Goal: Information Seeking & Learning: Check status

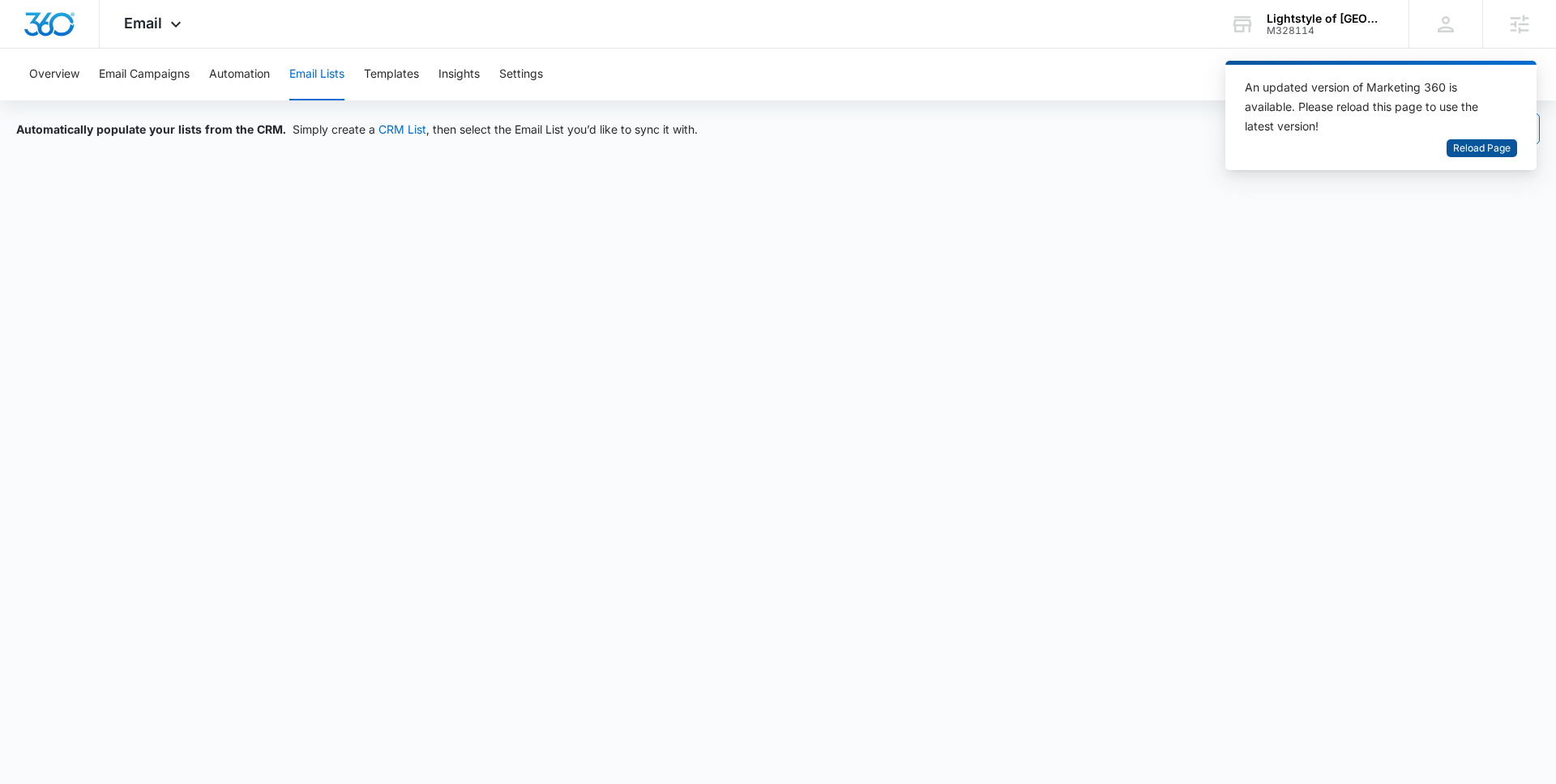
click at [1498, 150] on span "Reload Page" at bounding box center [1481, 148] width 57 height 15
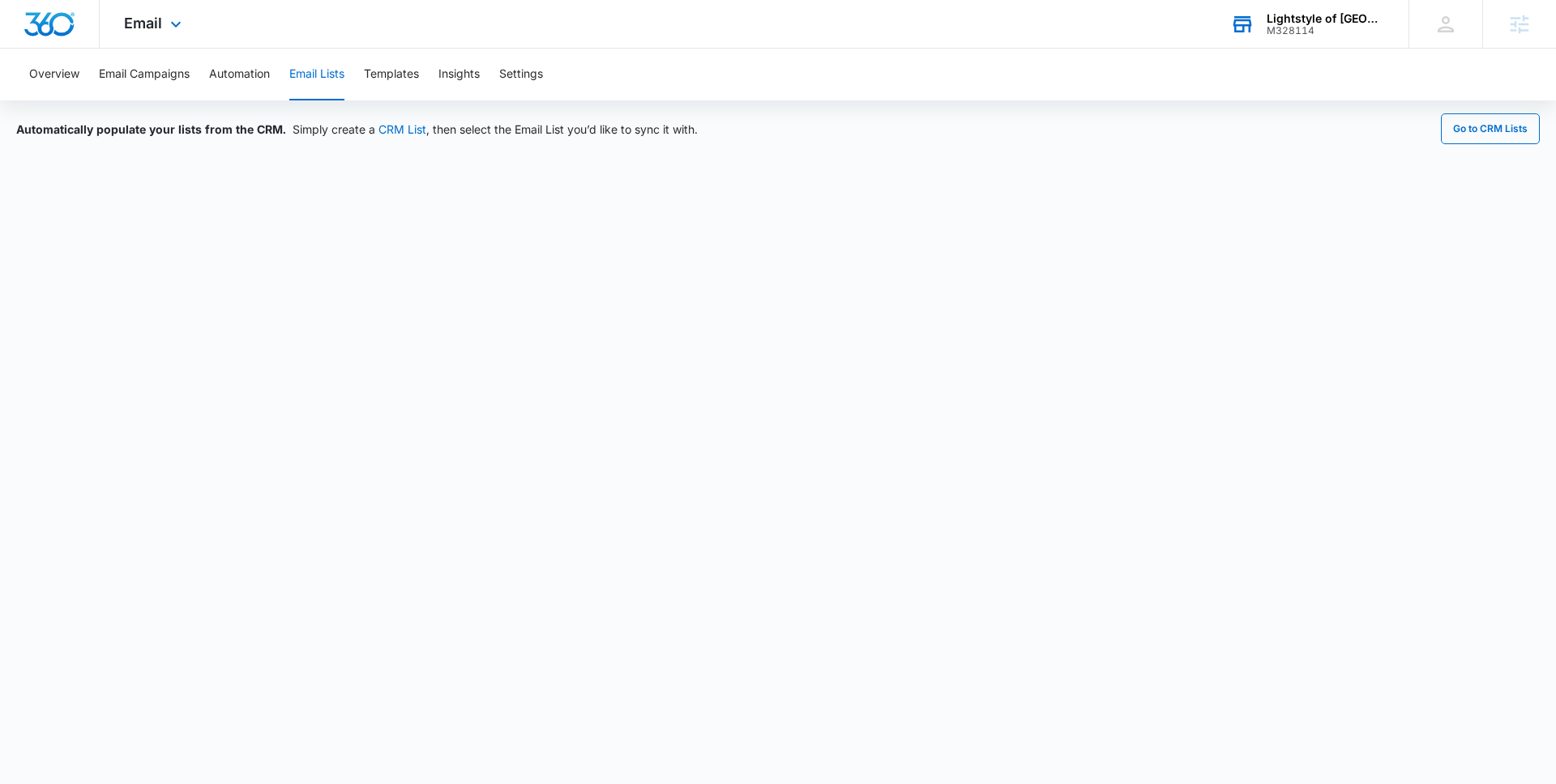
click at [1272, 34] on div "M328114" at bounding box center [1326, 30] width 118 height 11
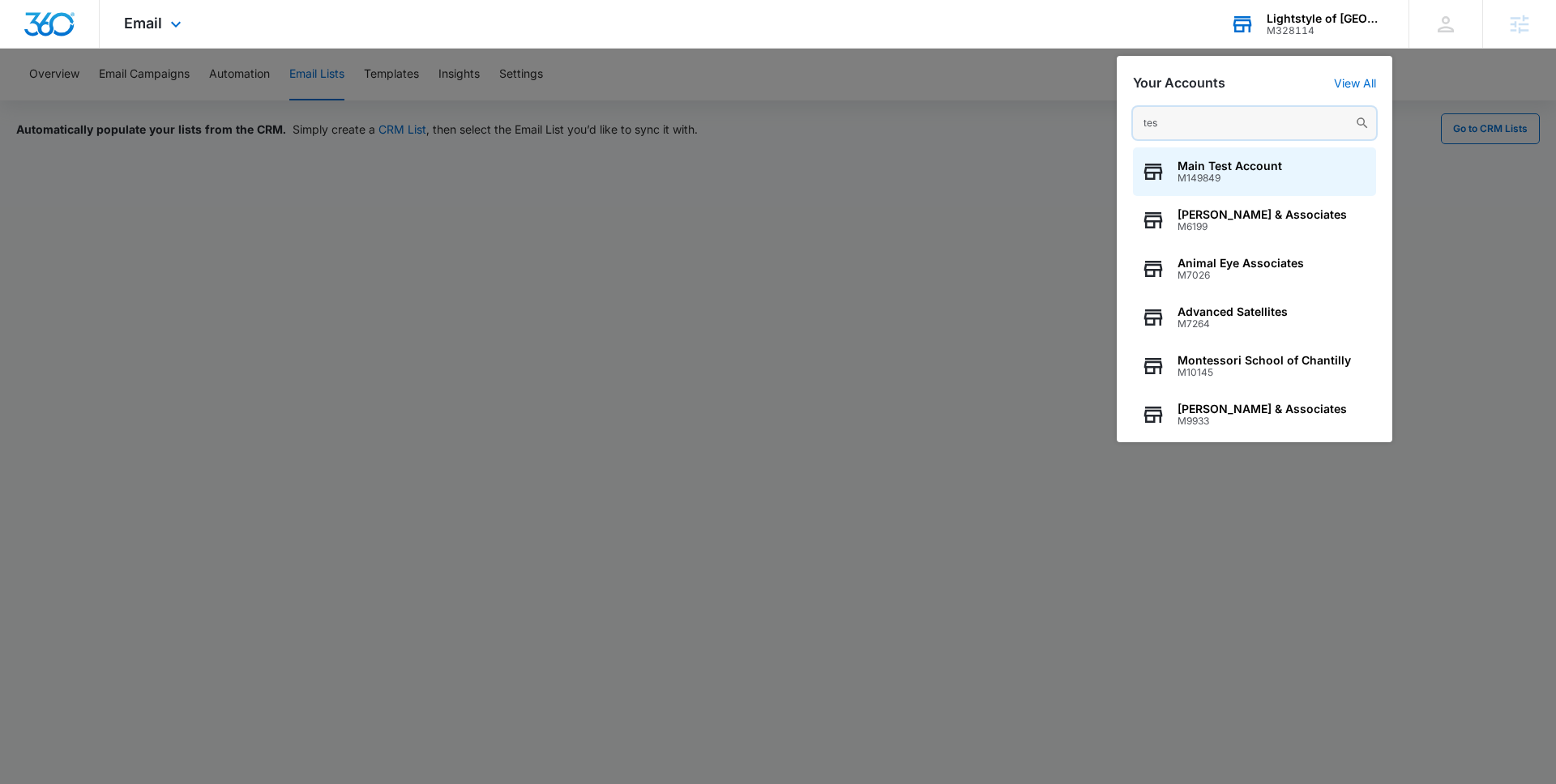
click at [1204, 126] on input "tes" at bounding box center [1254, 123] width 243 height 33
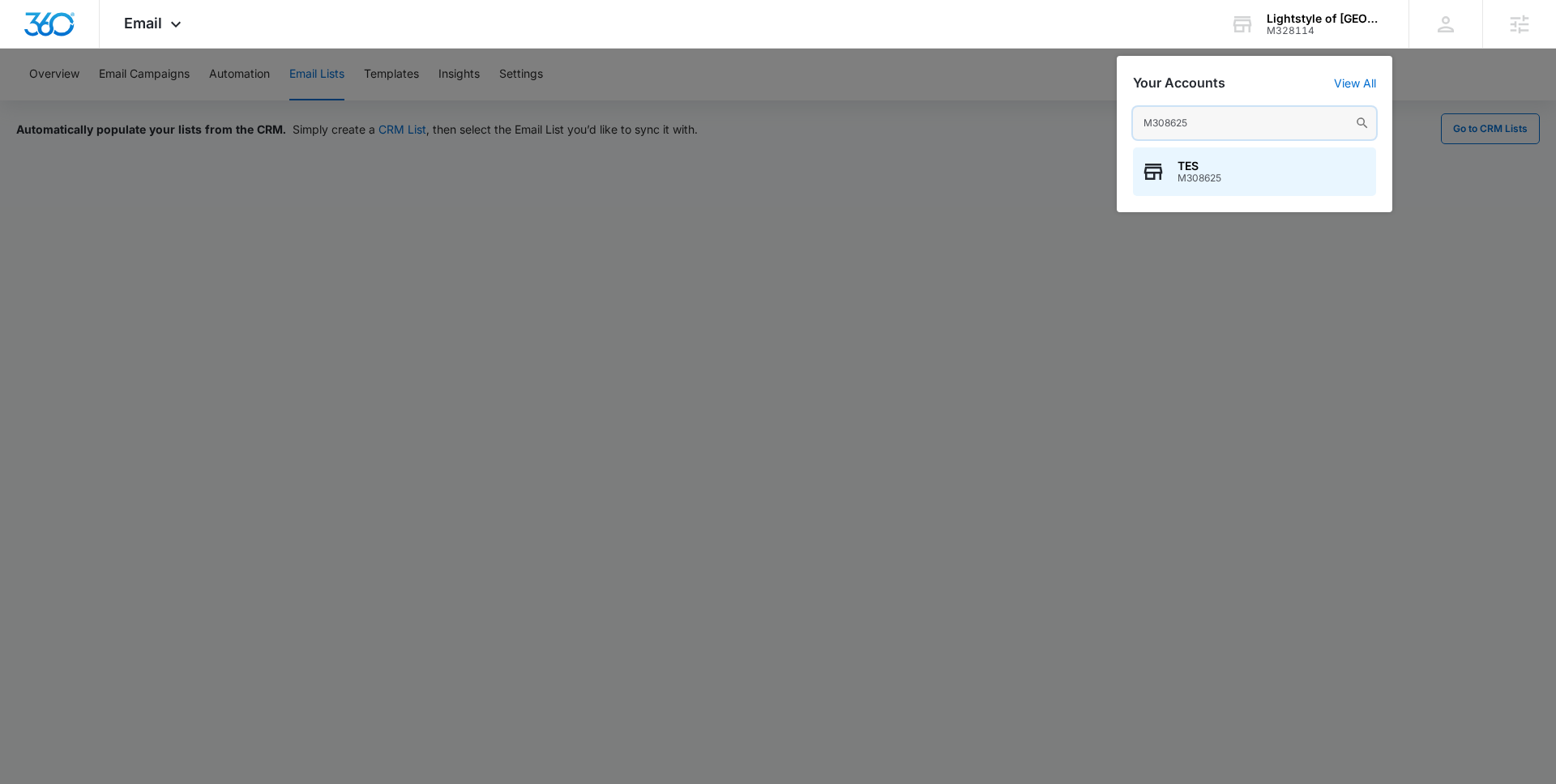
type input "M308625"
click at [1201, 160] on span "TES" at bounding box center [1200, 166] width 44 height 13
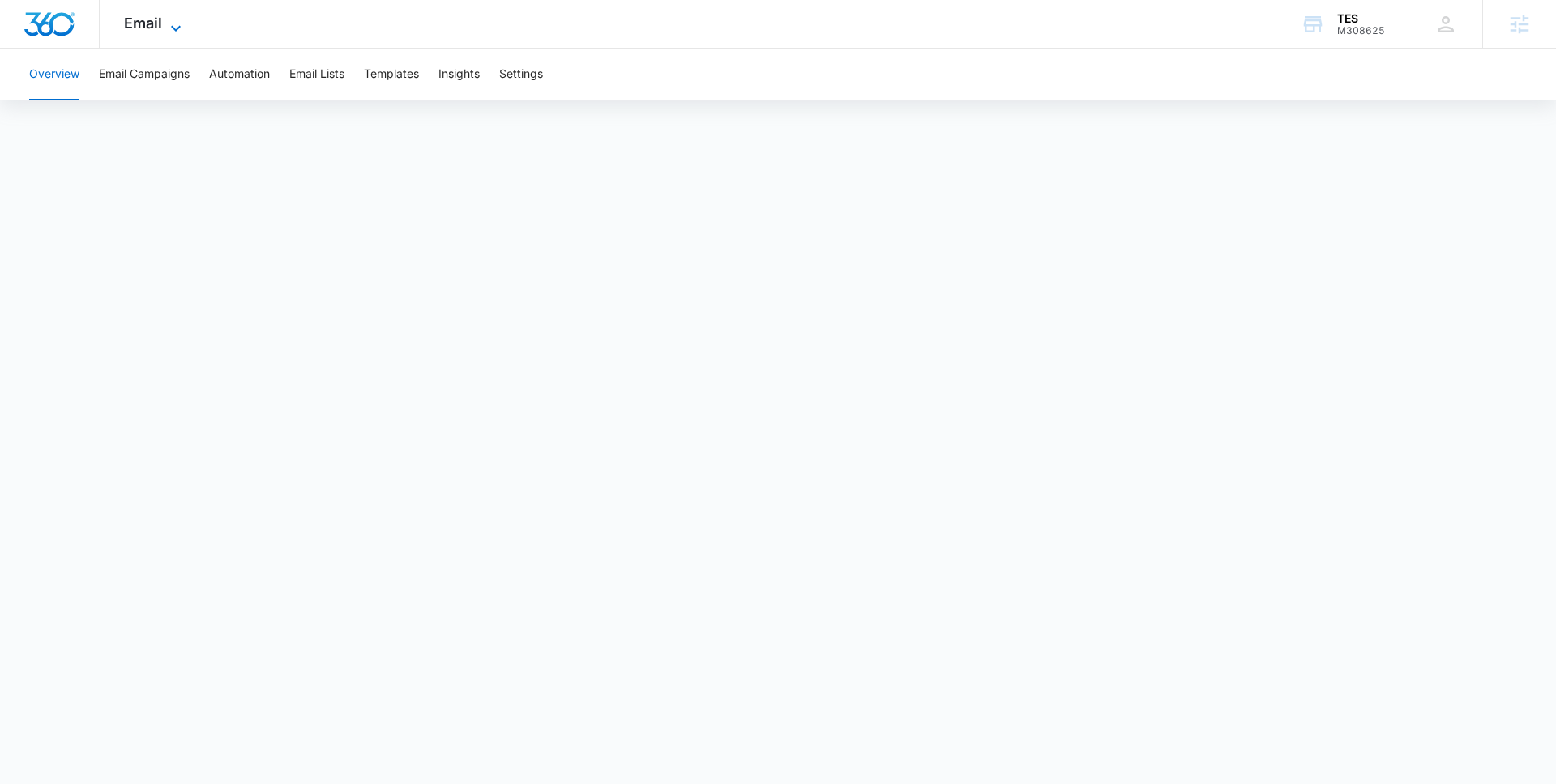
click at [159, 28] on span "Email" at bounding box center [143, 23] width 38 height 17
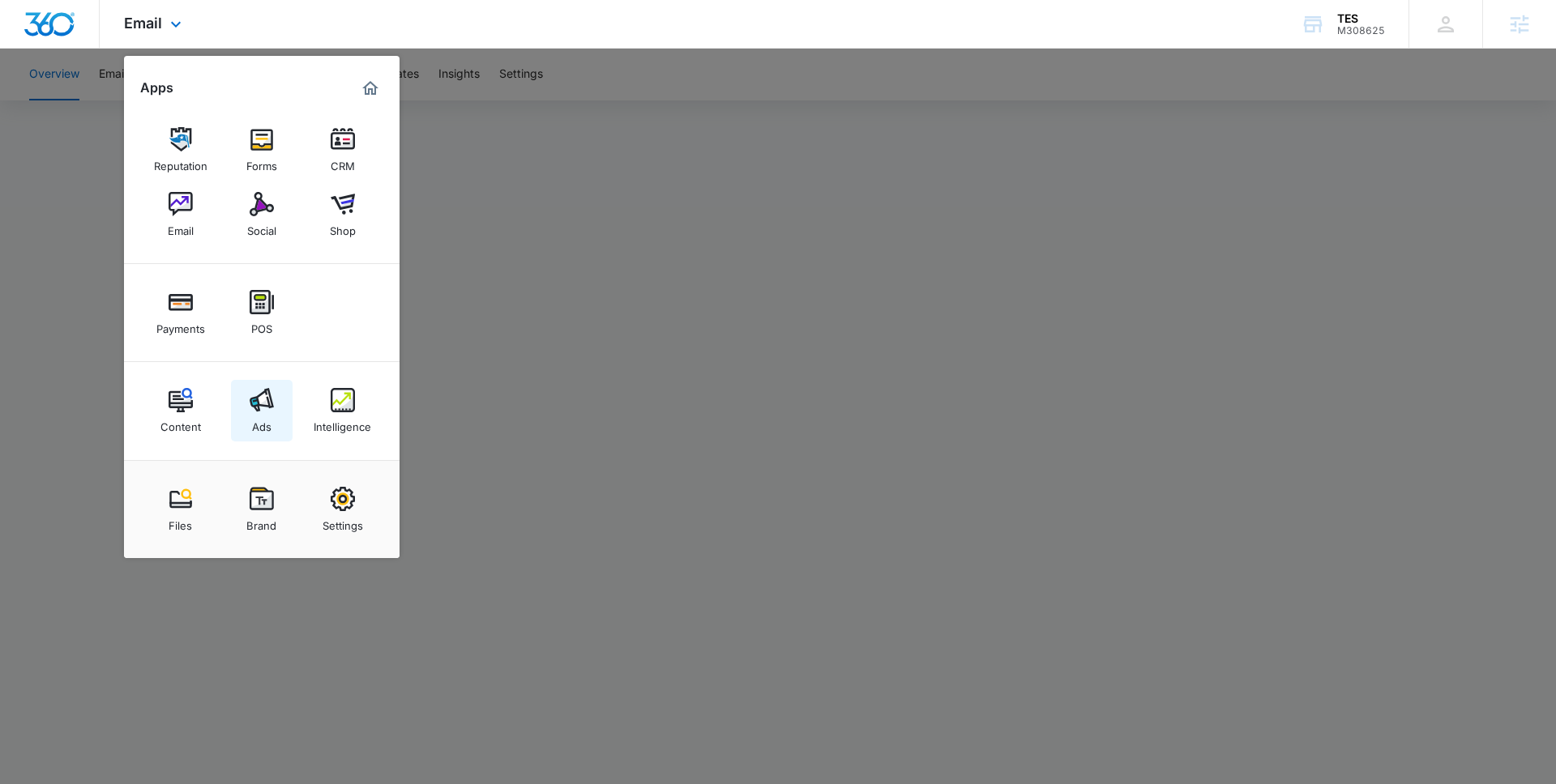
click at [261, 437] on link "Ads" at bounding box center [262, 411] width 62 height 62
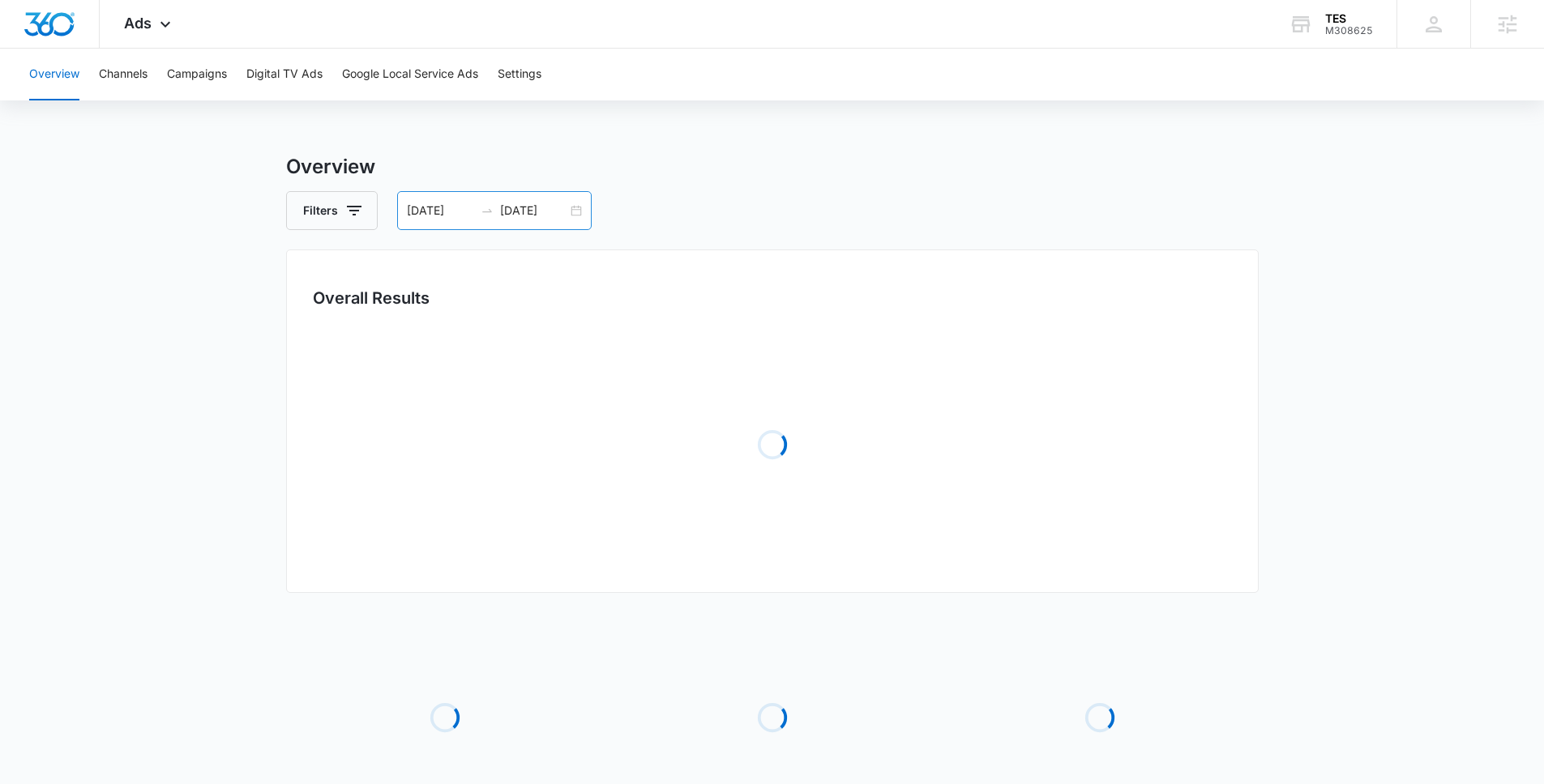
click at [443, 212] on input "04/01/2025" at bounding box center [440, 211] width 67 height 18
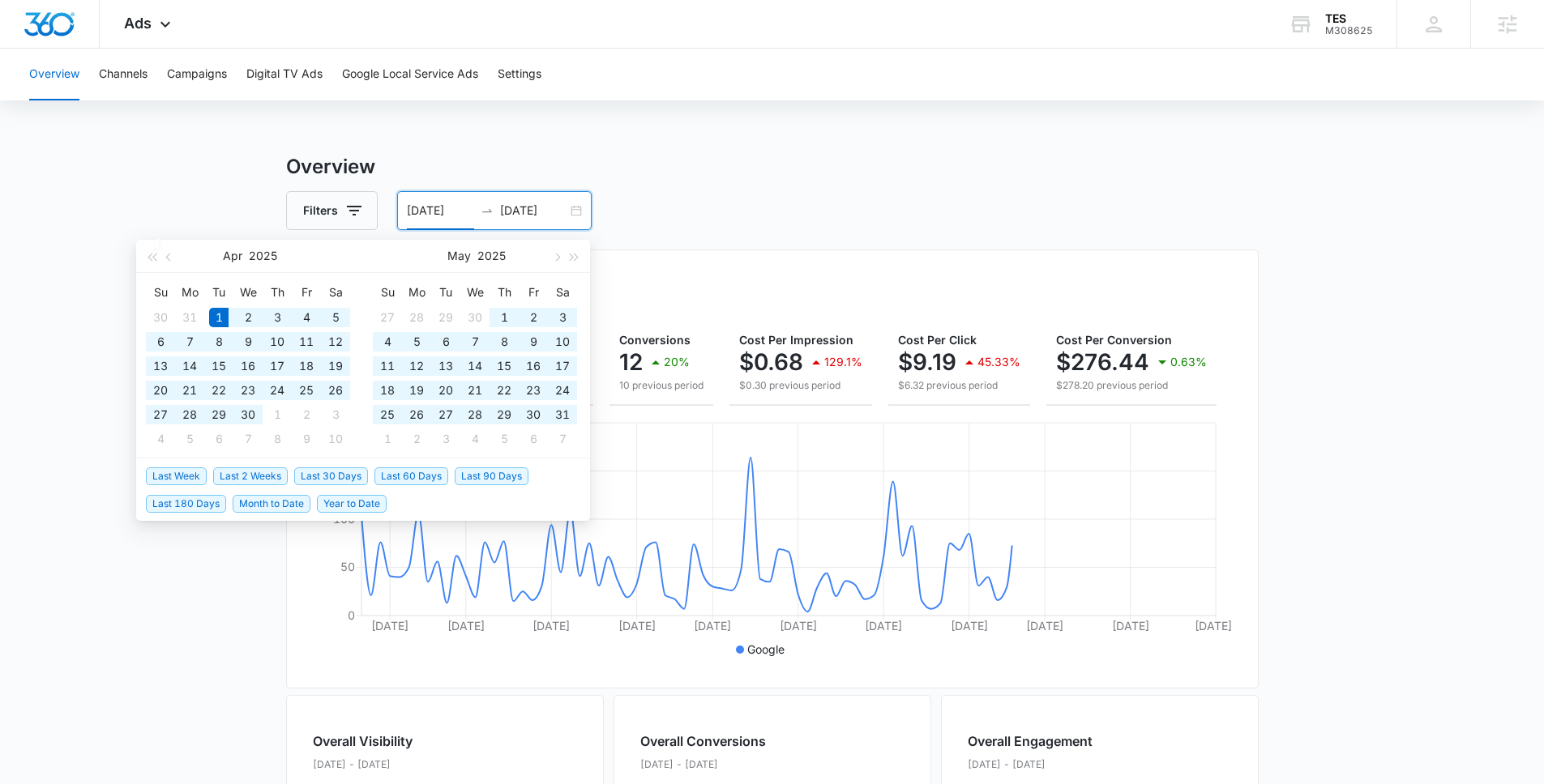
click at [324, 474] on span "Last 30 Days" at bounding box center [331, 476] width 74 height 18
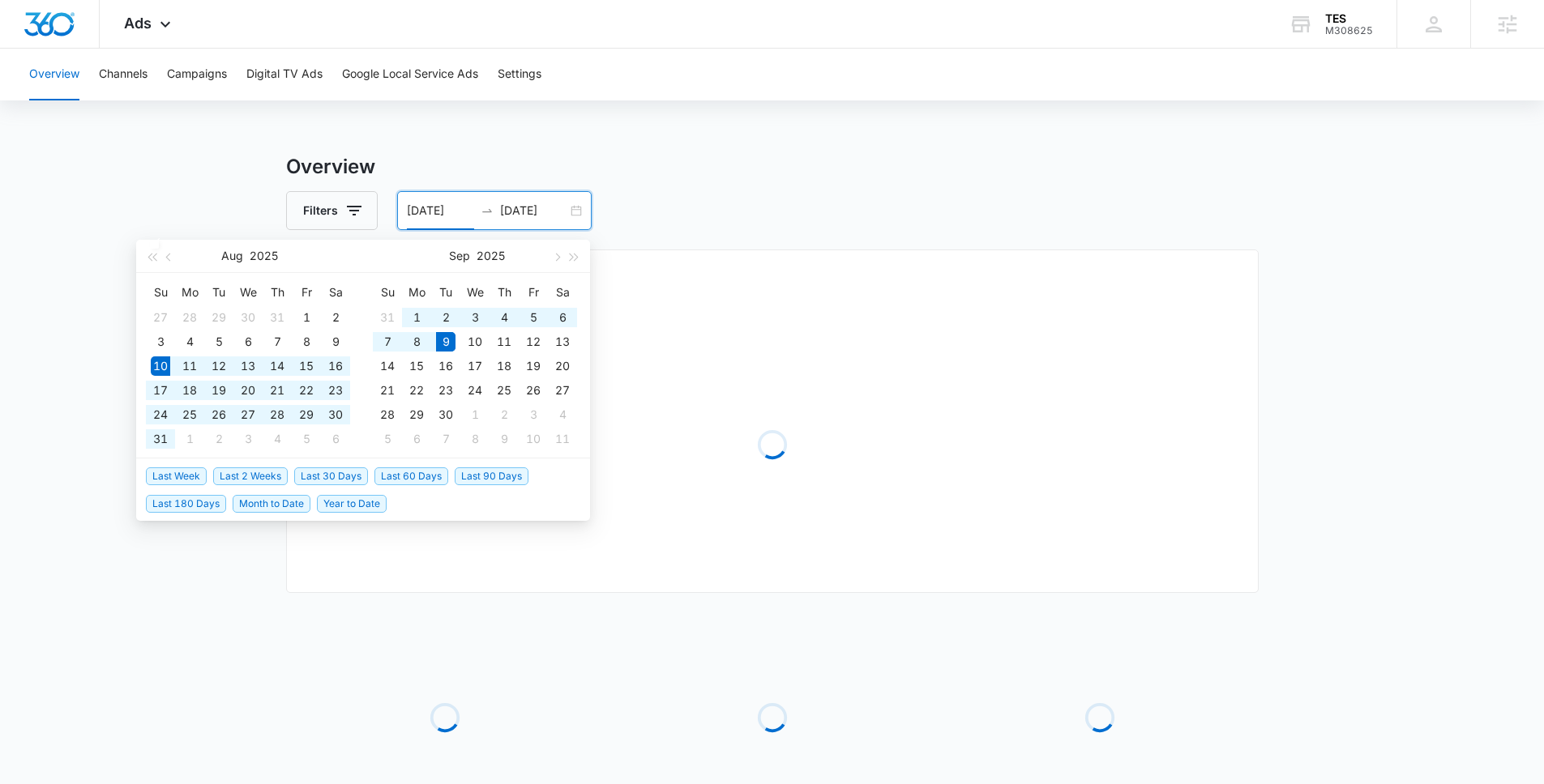
type input "[DATE]"
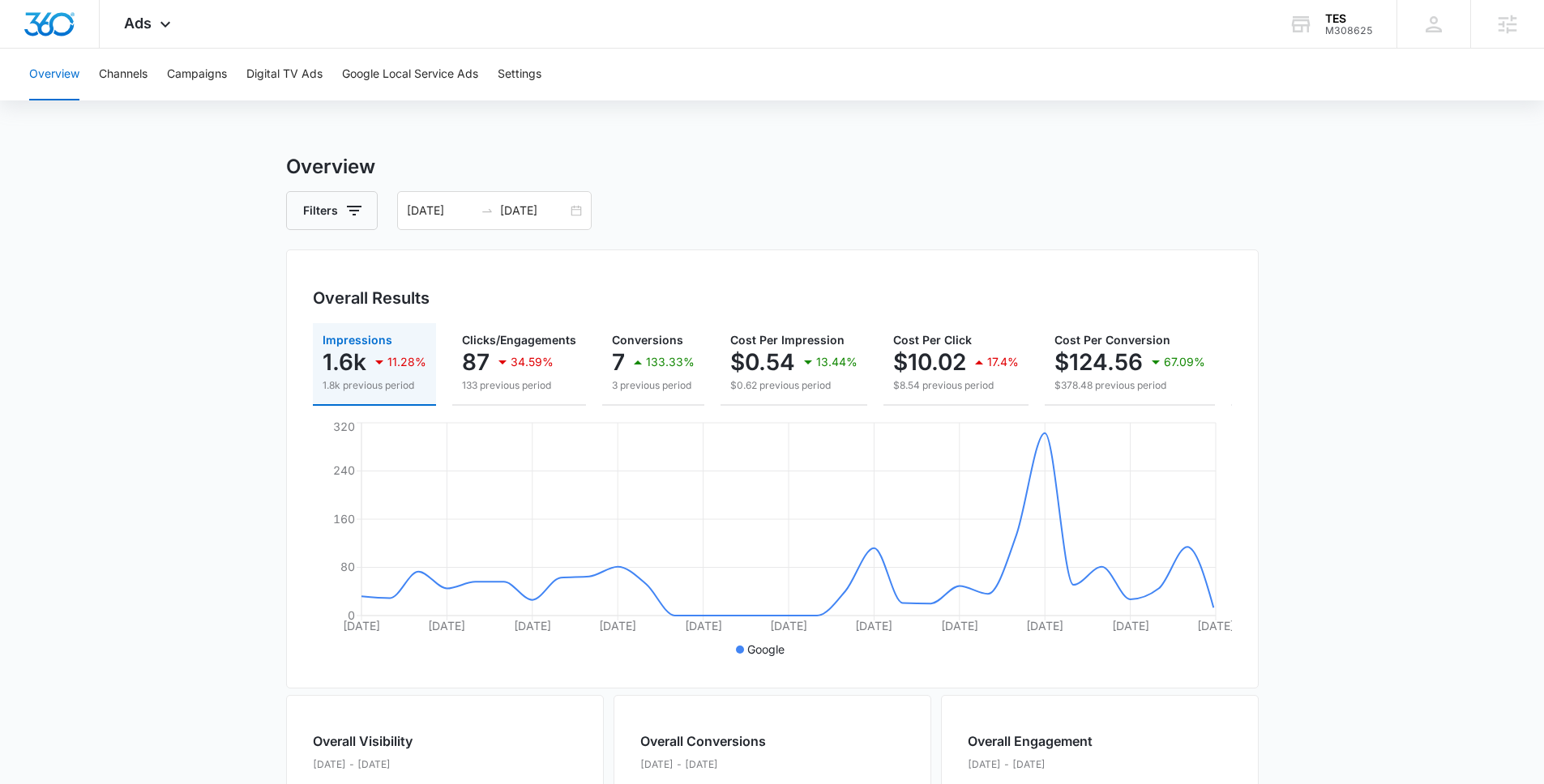
click at [233, 333] on main "Overview Filters 08/10/2025 09/09/2025 Overall Results Impressions 1.6k 11.28% …" at bounding box center [772, 734] width 1544 height 1163
click at [669, 258] on div "Overall Results Impressions 1.6k 11.28% 1.8k previous period Clicks/Engagements…" at bounding box center [772, 469] width 972 height 439
click at [651, 208] on div "Filters 08/10/2025 09/09/2025" at bounding box center [772, 211] width 972 height 39
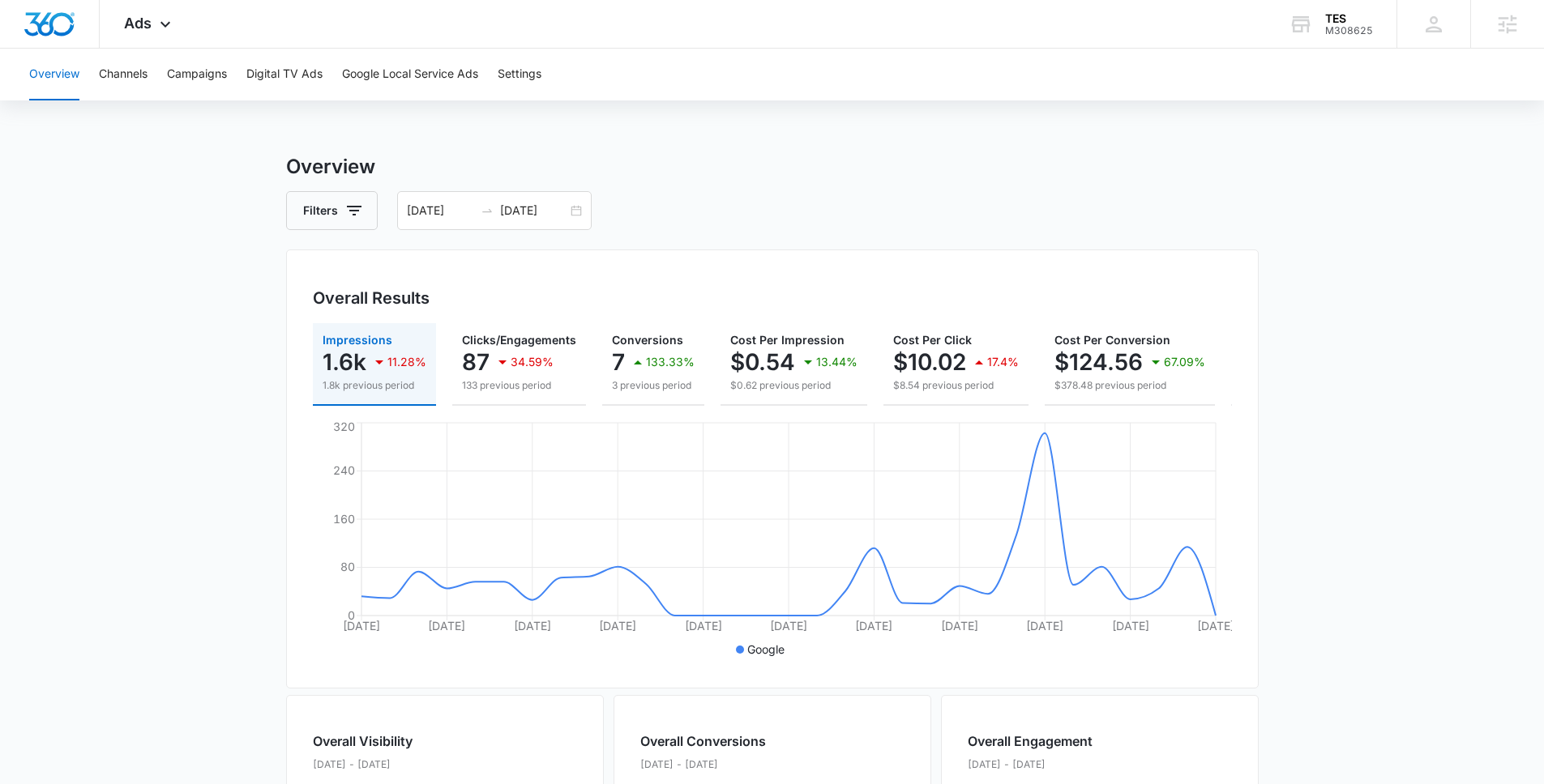
click at [673, 59] on div "Overview Channels Campaigns Digital TV Ads Google Local Service Ads Settings" at bounding box center [772, 74] width 1505 height 52
click at [672, 28] on div "Ads Apps Reputation Forms CRM Email Social Shop Payments POS Content Ads Intell…" at bounding box center [772, 24] width 1544 height 49
click at [731, 17] on div "Ads Apps Reputation Forms CRM Email Social Shop Payments POS Content Ads Intell…" at bounding box center [772, 24] width 1544 height 49
click at [733, 76] on div "Overview Channels Campaigns Digital TV Ads Google Local Service Ads Settings" at bounding box center [772, 74] width 1505 height 52
click at [154, 27] on div "Ads Apps Reputation Forms CRM Email Social Shop Payments POS Content Ads Intell…" at bounding box center [149, 24] width 100 height 48
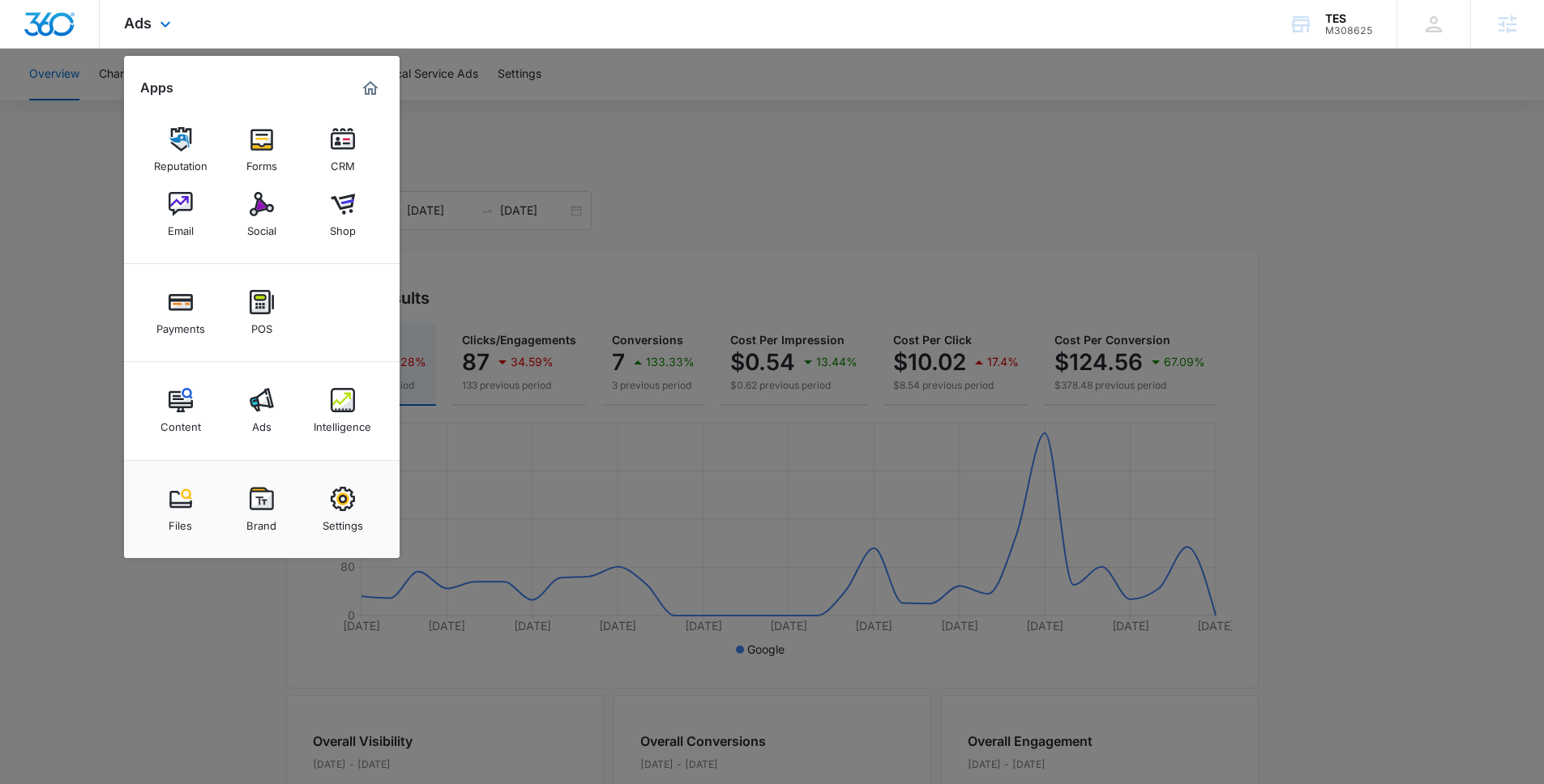
click at [341, 447] on div "Content Ads Intelligence" at bounding box center [262, 411] width 275 height 98
click at [349, 409] on img at bounding box center [343, 400] width 25 height 25
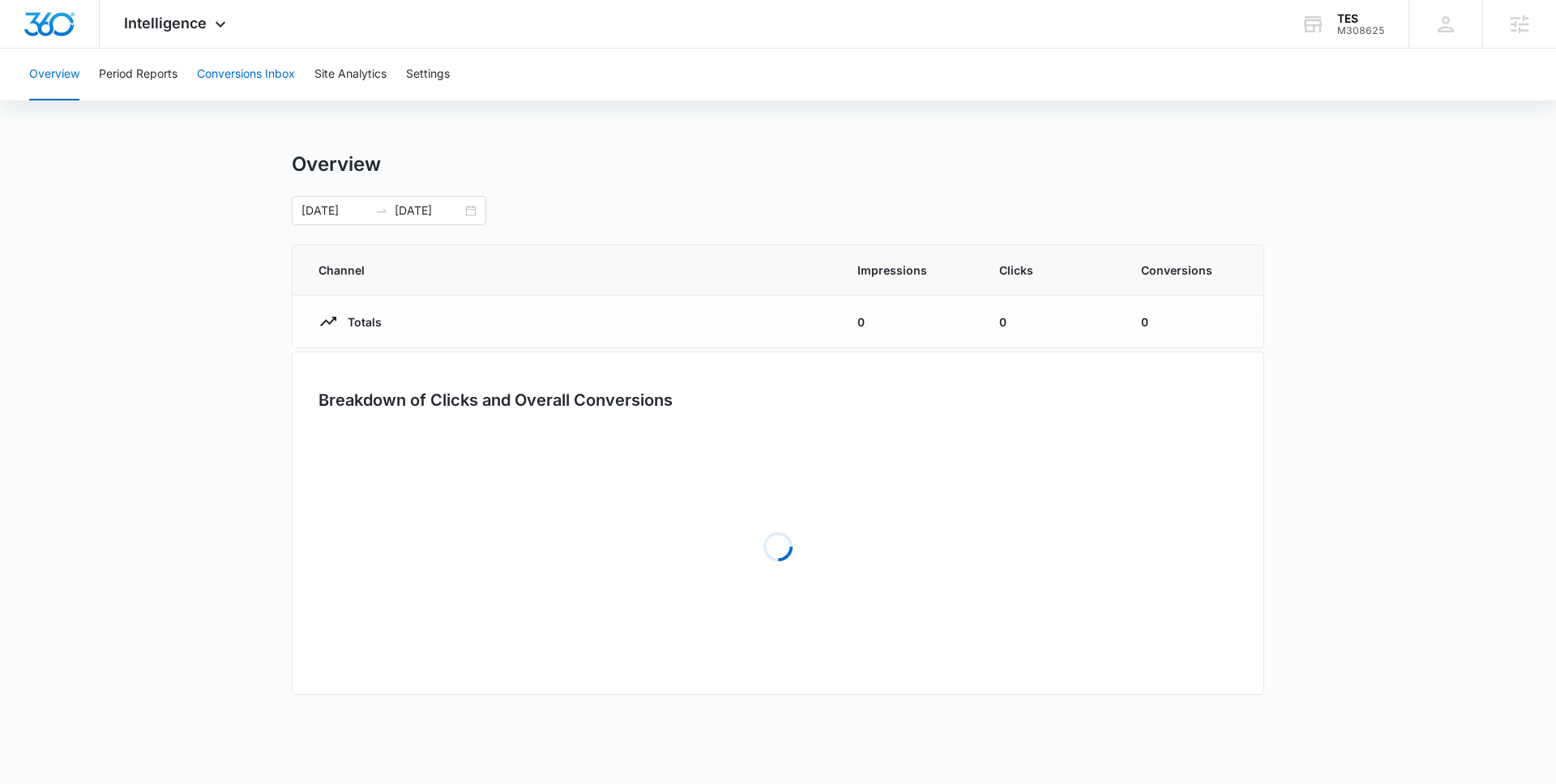
click at [251, 75] on button "Conversions Inbox" at bounding box center [245, 74] width 98 height 52
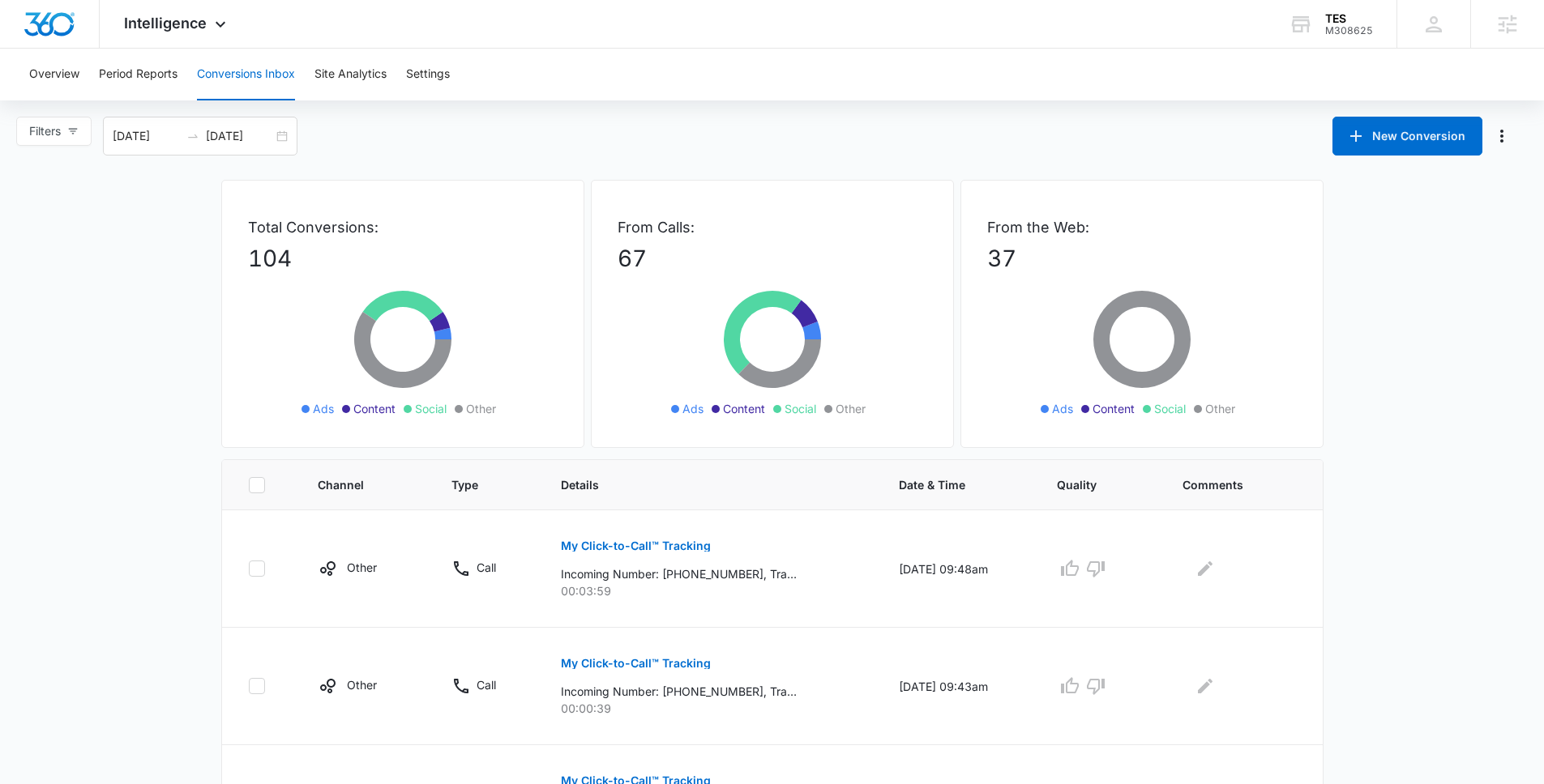
click at [165, 38] on div "Intelligence Apps Reputation Forms CRM Email Social Shop Payments POS Content A…" at bounding box center [176, 24] width 154 height 48
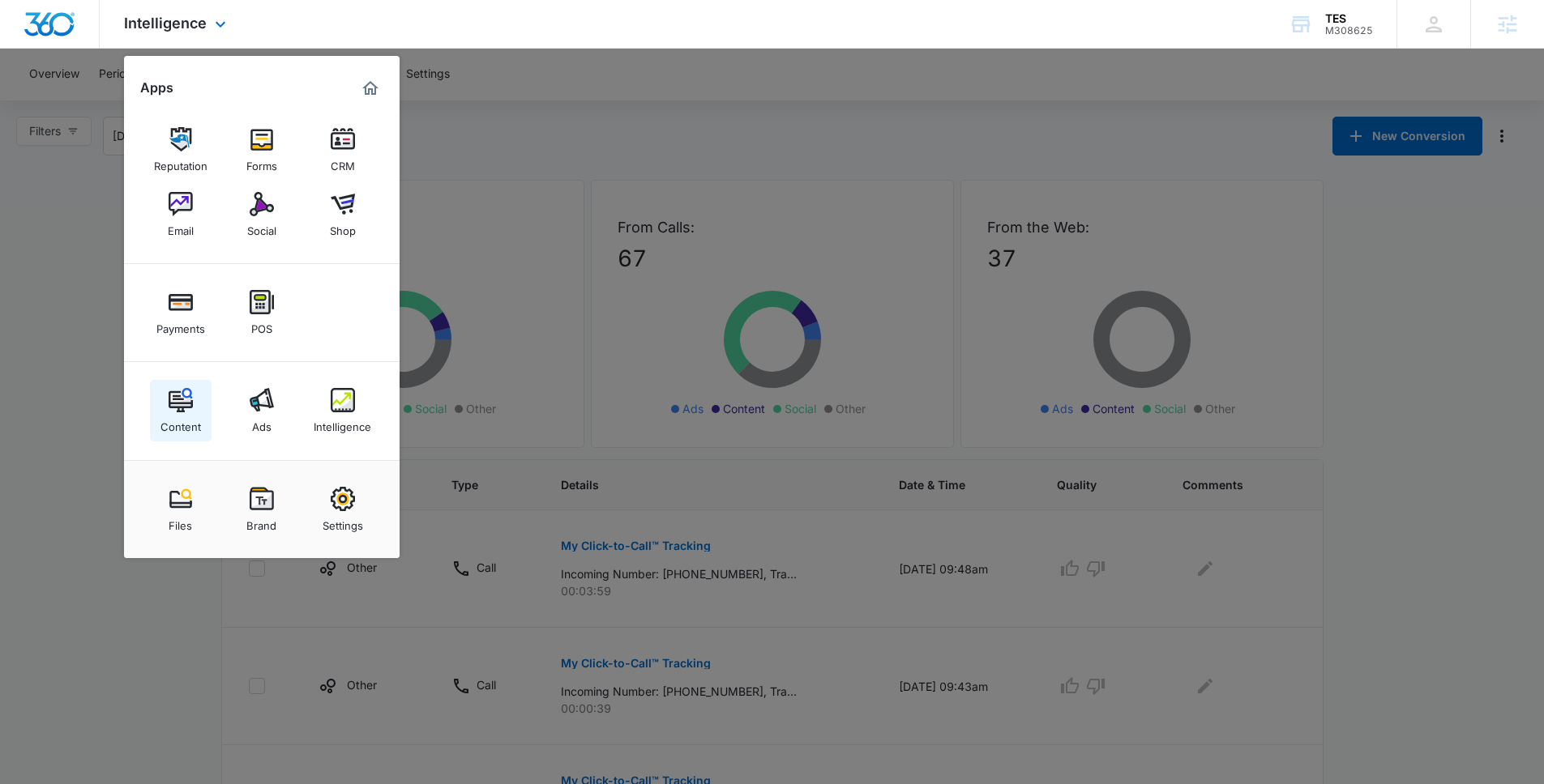
click at [175, 392] on img at bounding box center [181, 400] width 25 height 25
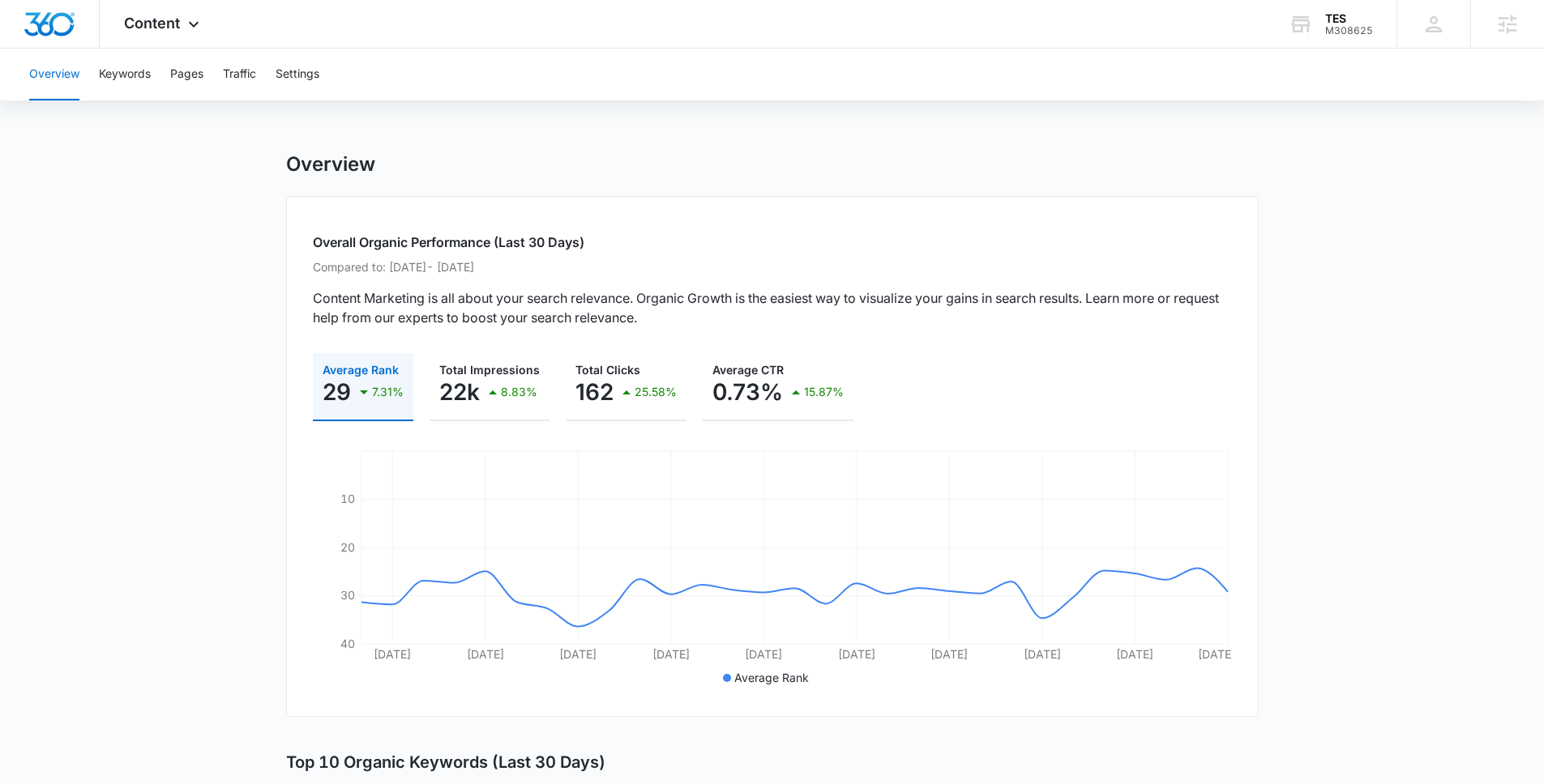
click at [314, 303] on p "Content Marketing is all about your search relevance. Organic Growth is the eas…" at bounding box center [773, 308] width 919 height 39
click at [588, 392] on p "162" at bounding box center [594, 392] width 38 height 26
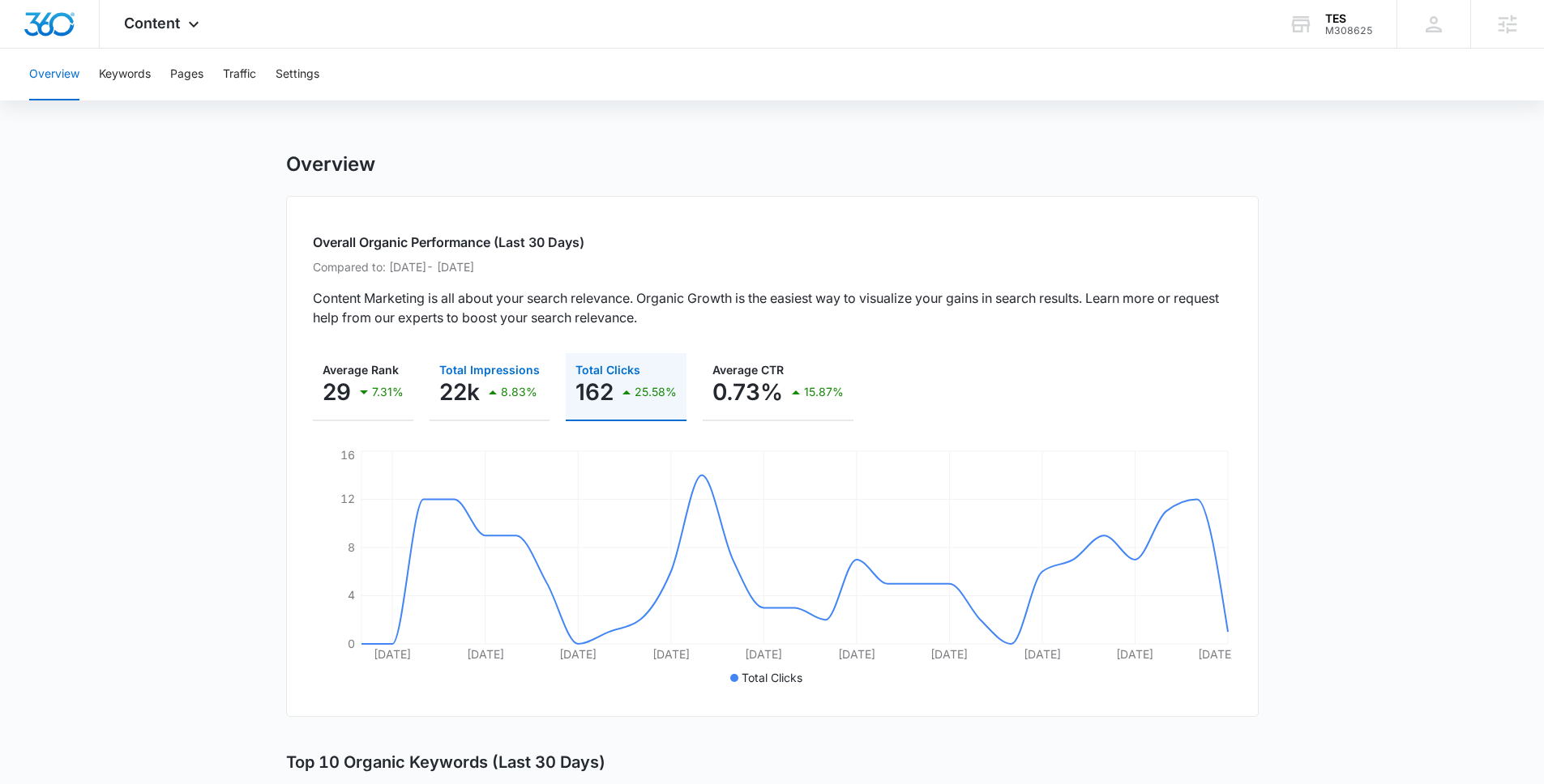
click at [447, 393] on p "22k" at bounding box center [460, 392] width 41 height 26
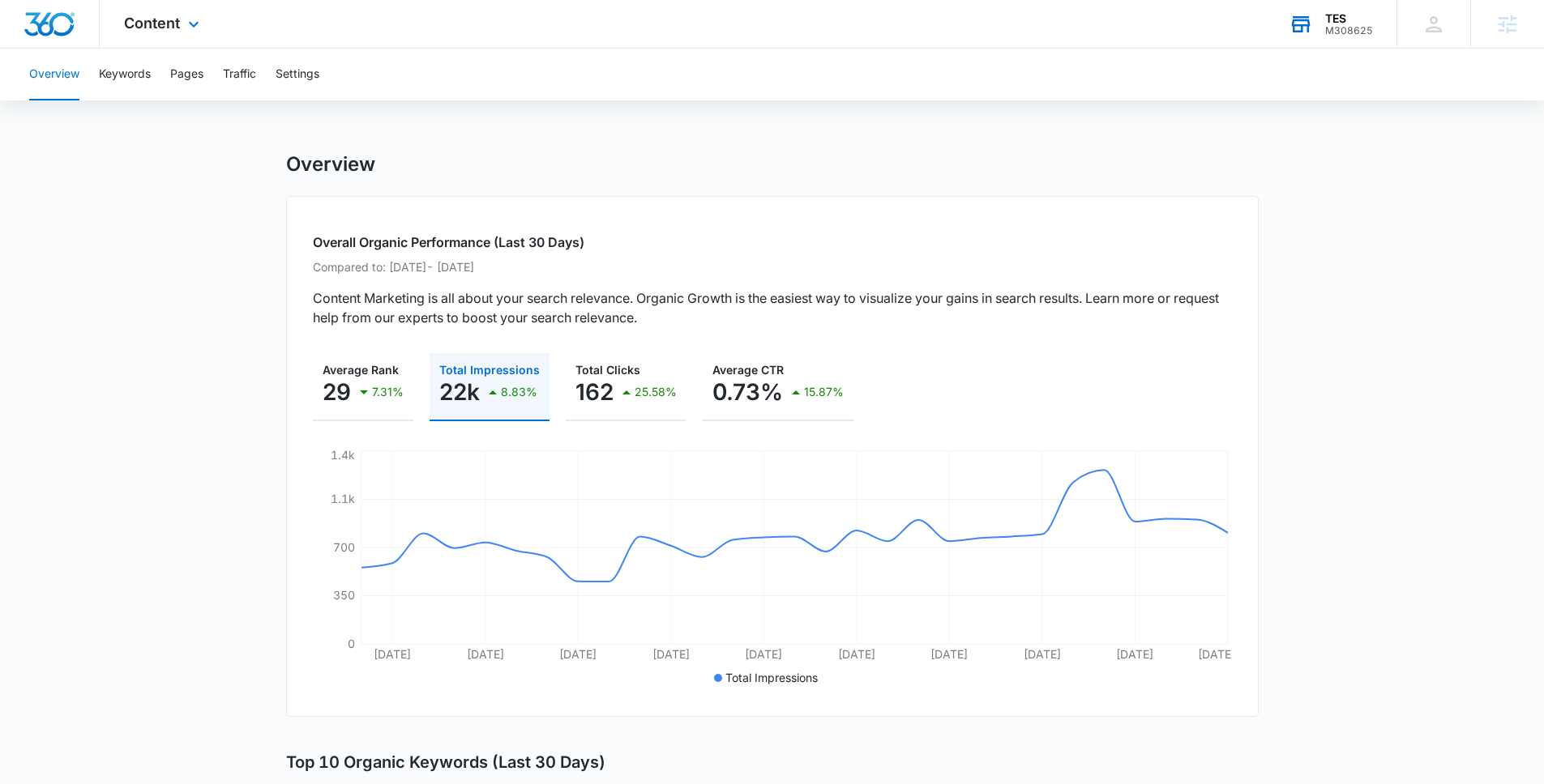
click at [1359, 38] on div "TES M308625 Your Accounts View All" at bounding box center [1330, 24] width 132 height 48
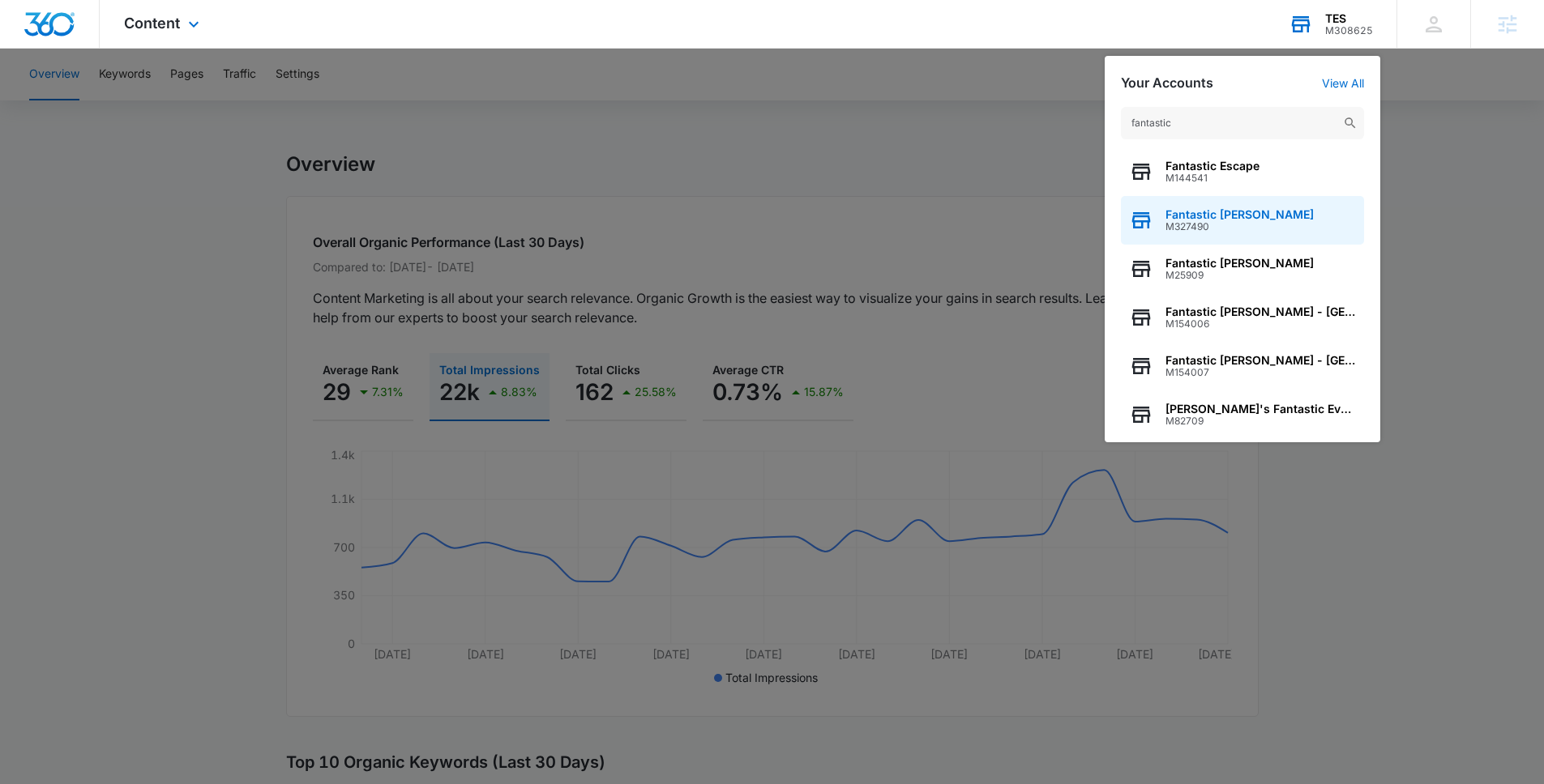
type input "fantastic"
click at [1234, 213] on span "Fantastic [PERSON_NAME]" at bounding box center [1240, 214] width 148 height 13
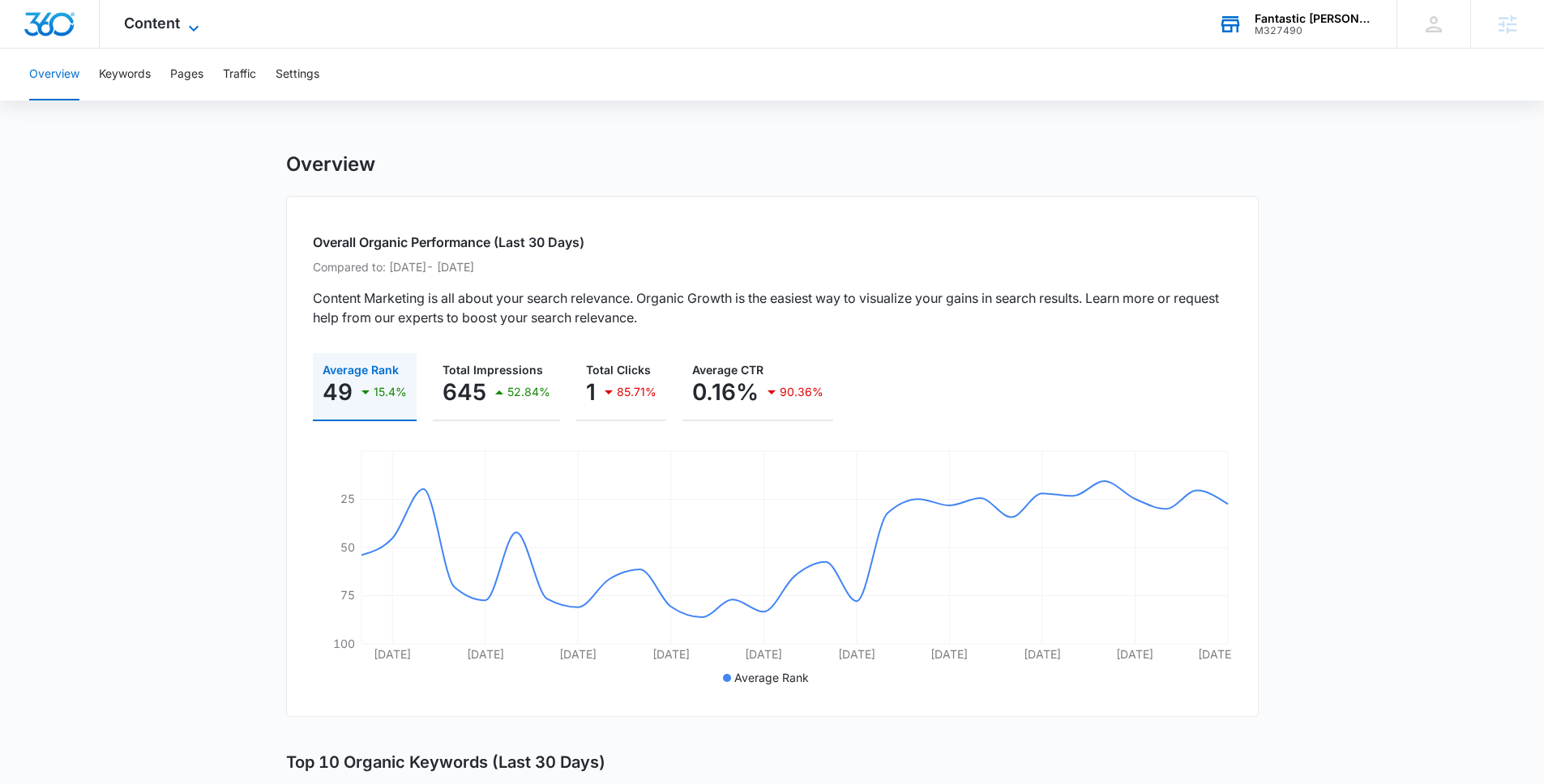
click at [157, 27] on span "Content" at bounding box center [152, 23] width 56 height 17
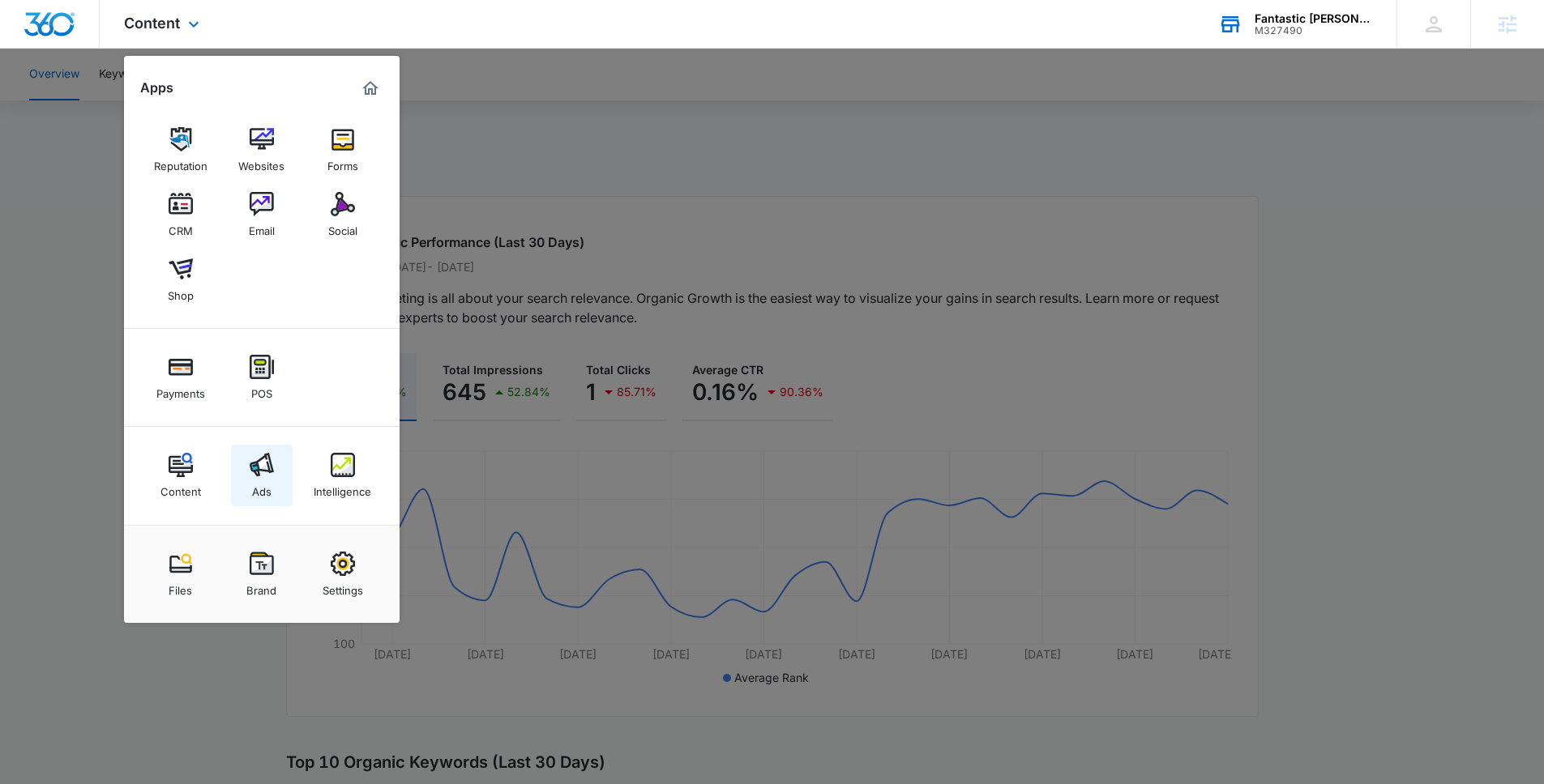
click at [268, 474] on img at bounding box center [262, 465] width 25 height 25
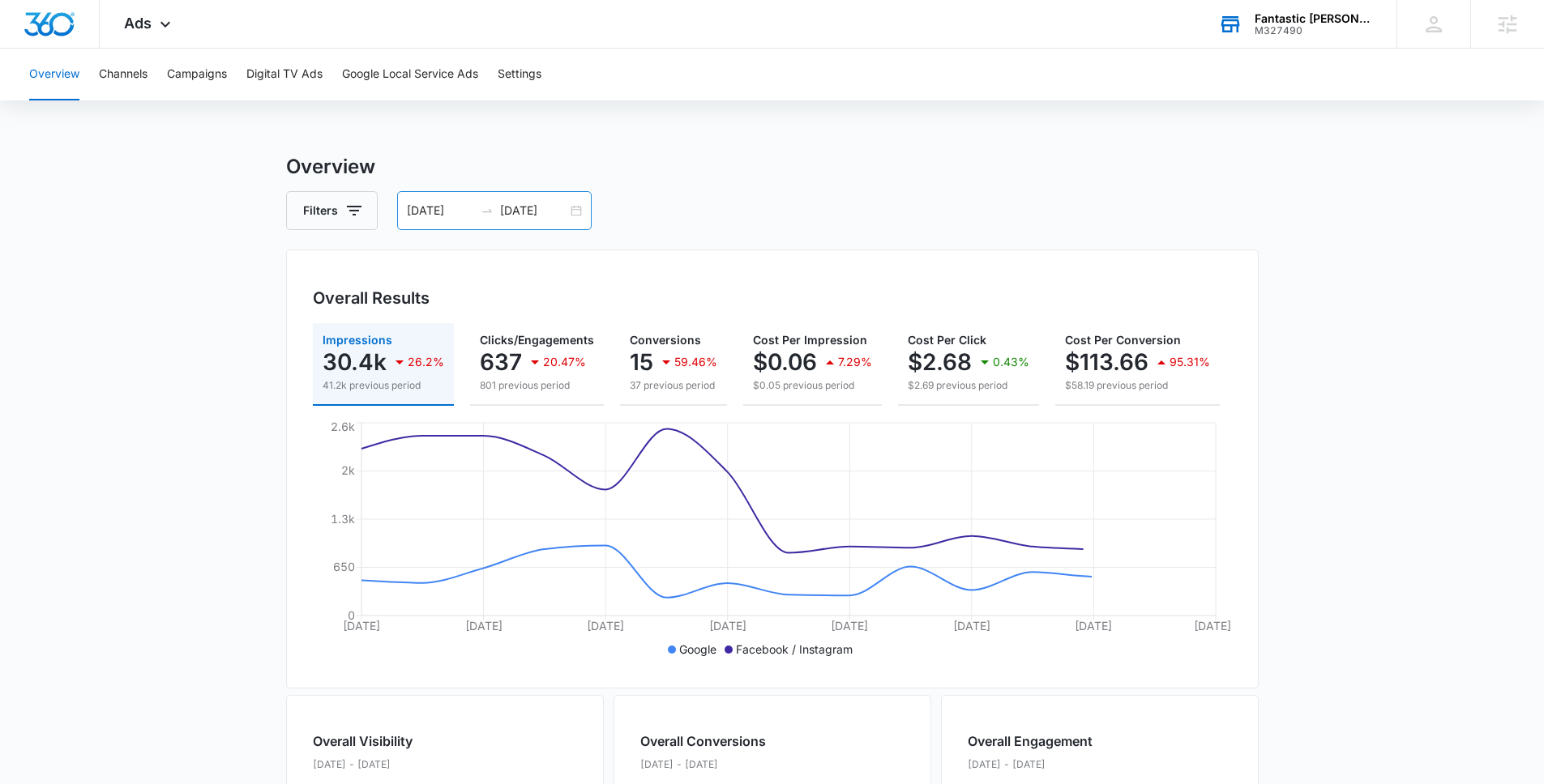
click at [418, 206] on input "08/11/2025" at bounding box center [440, 211] width 67 height 18
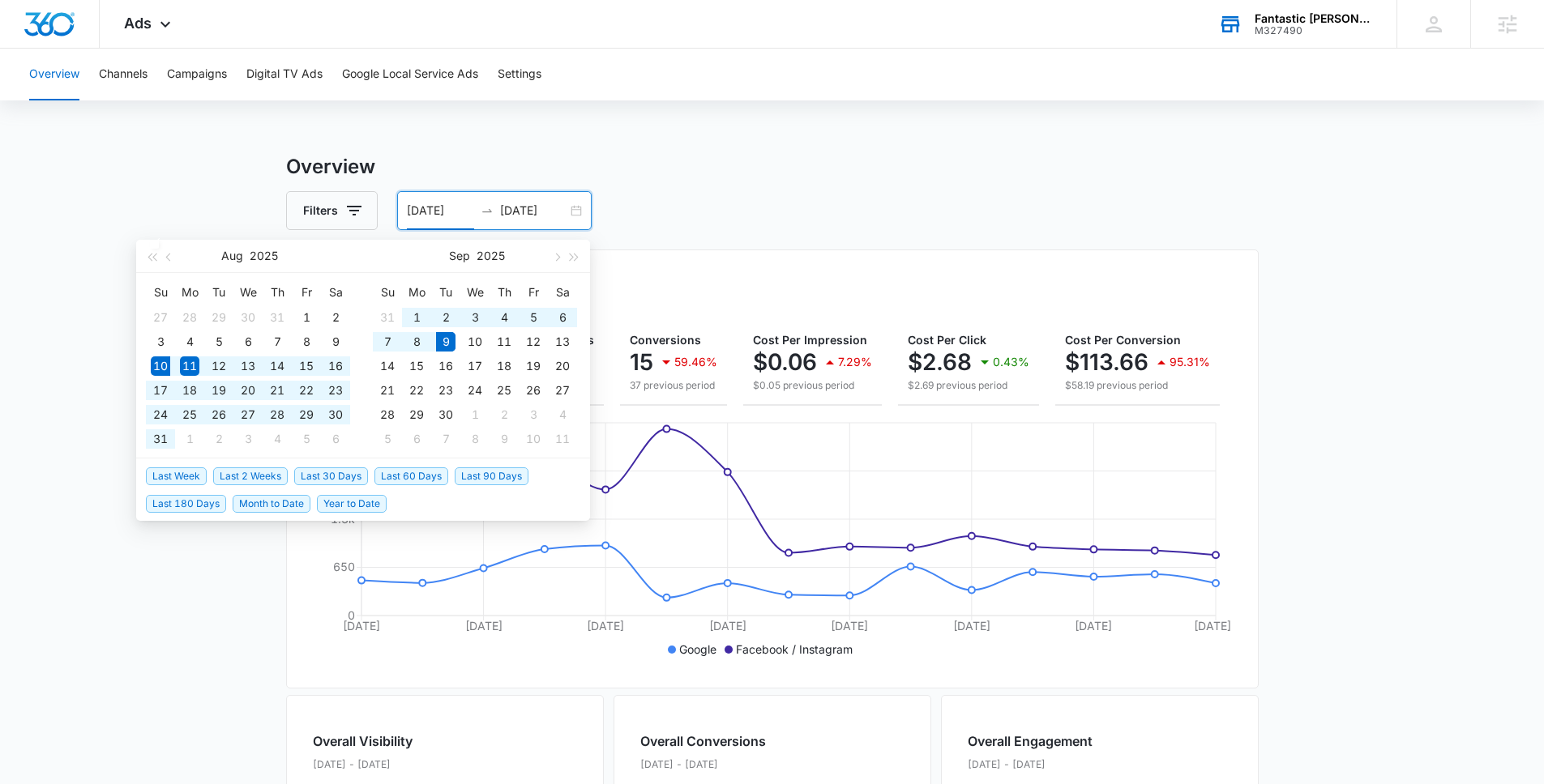
click at [347, 474] on span "Last 30 Days" at bounding box center [331, 476] width 74 height 18
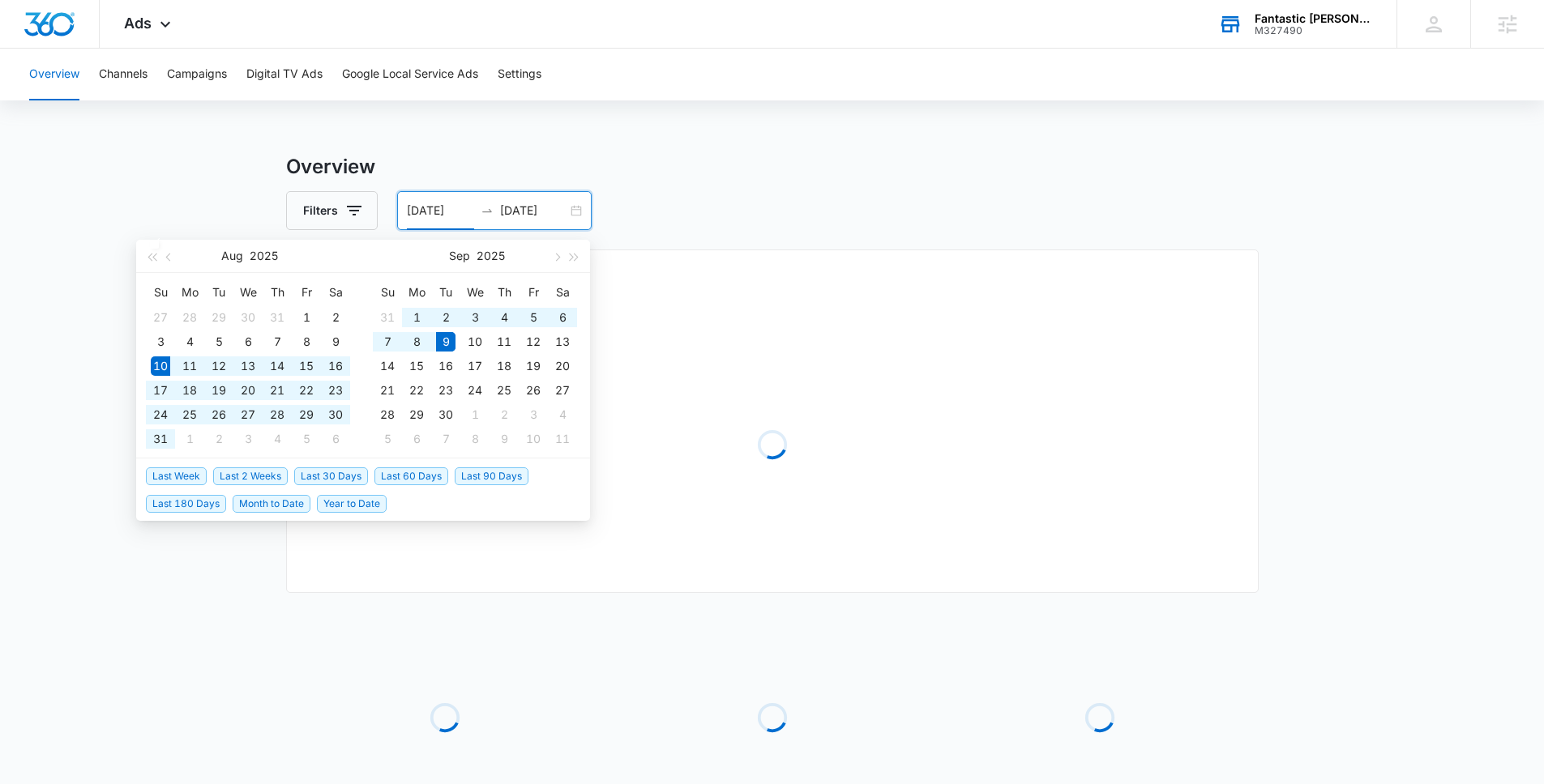
type input "[DATE]"
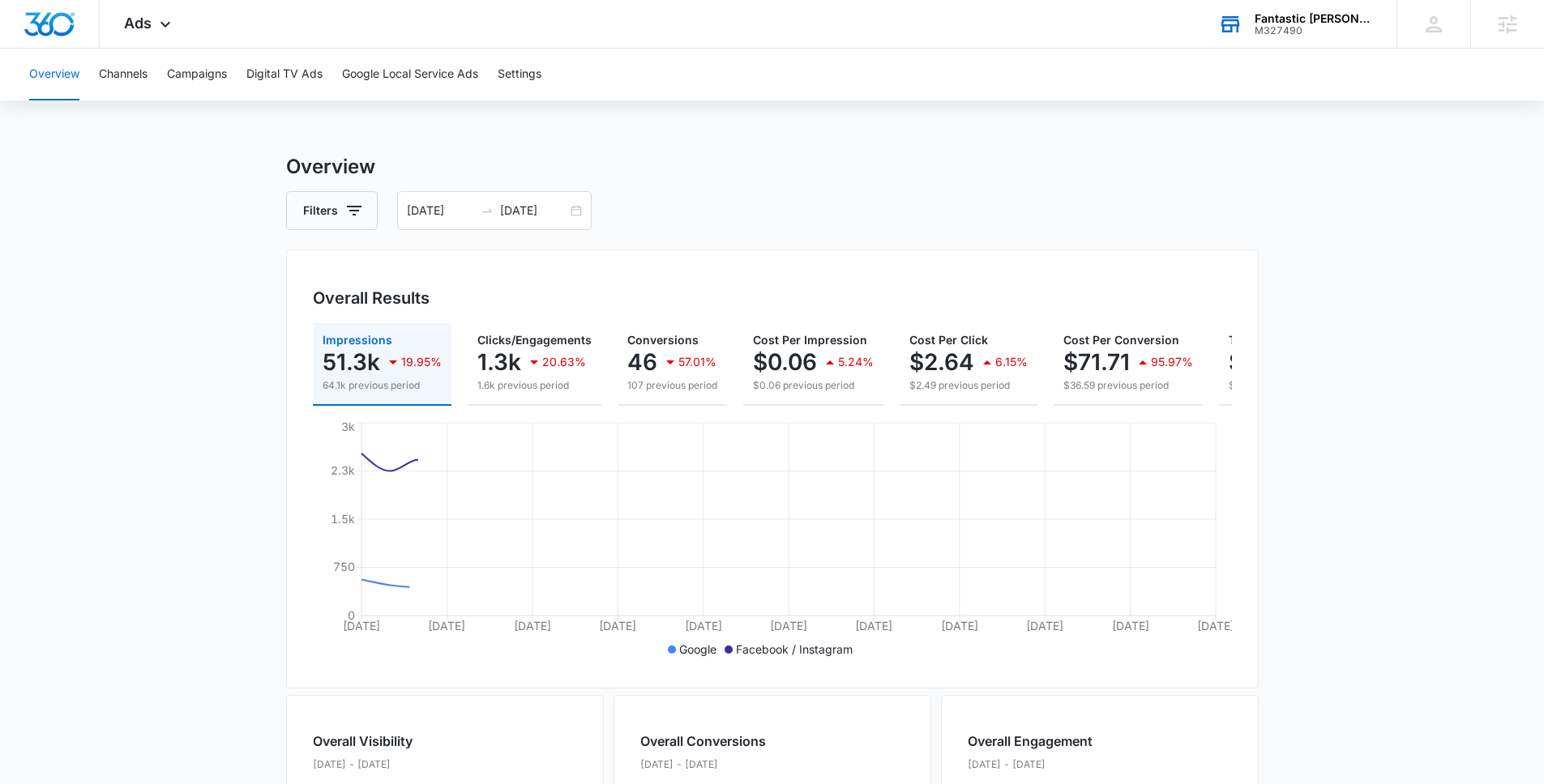
click at [248, 403] on main "Overview Filters 08/10/2025 09/09/2025 Overall Results Impressions 51.3k 19.95%…" at bounding box center [772, 734] width 1544 height 1163
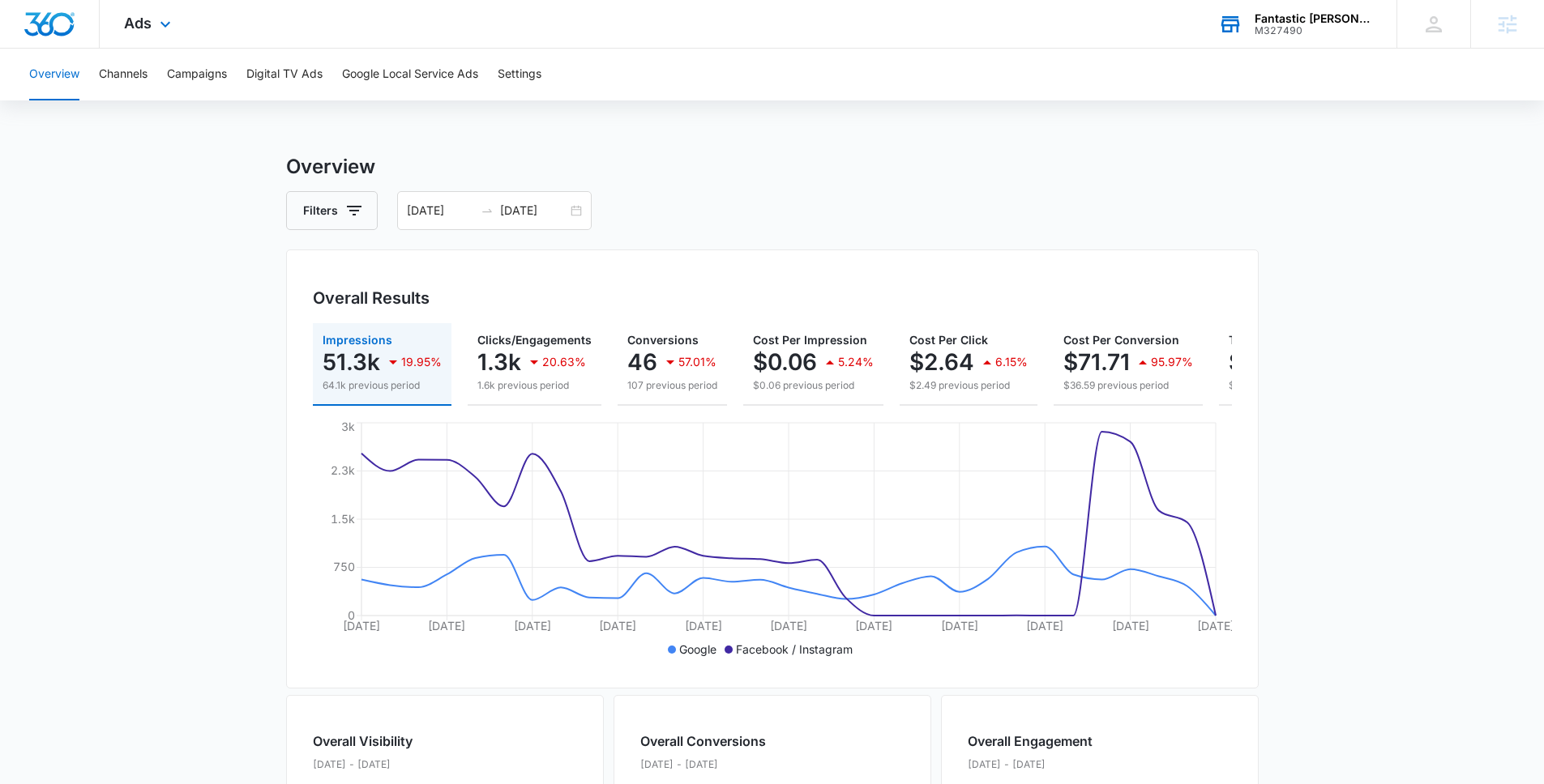
click at [154, 33] on div "Ads Apps Reputation Websites Forms CRM Email Social Shop Payments POS Content A…" at bounding box center [149, 24] width 100 height 48
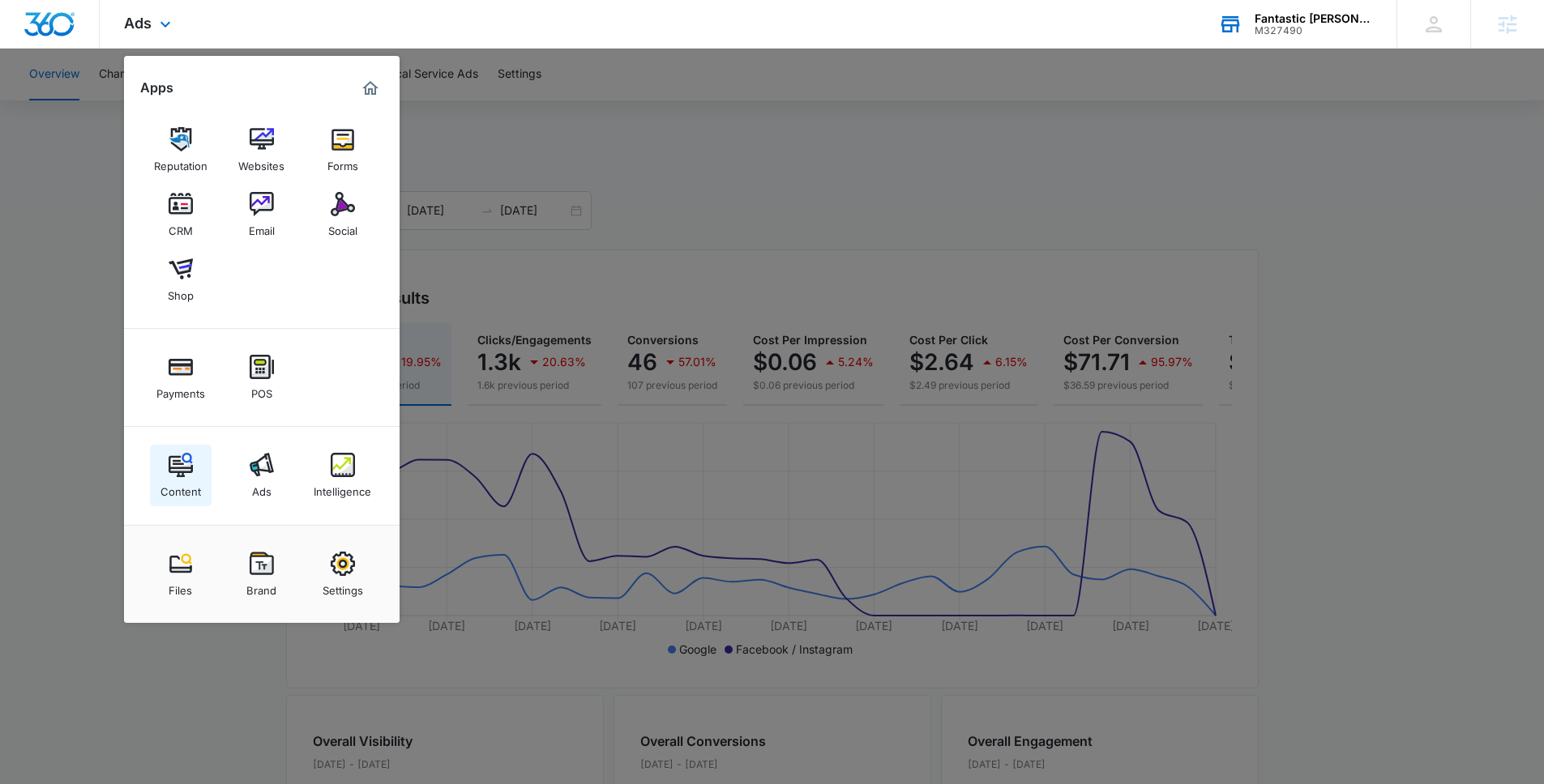
click at [174, 473] on img at bounding box center [181, 465] width 25 height 25
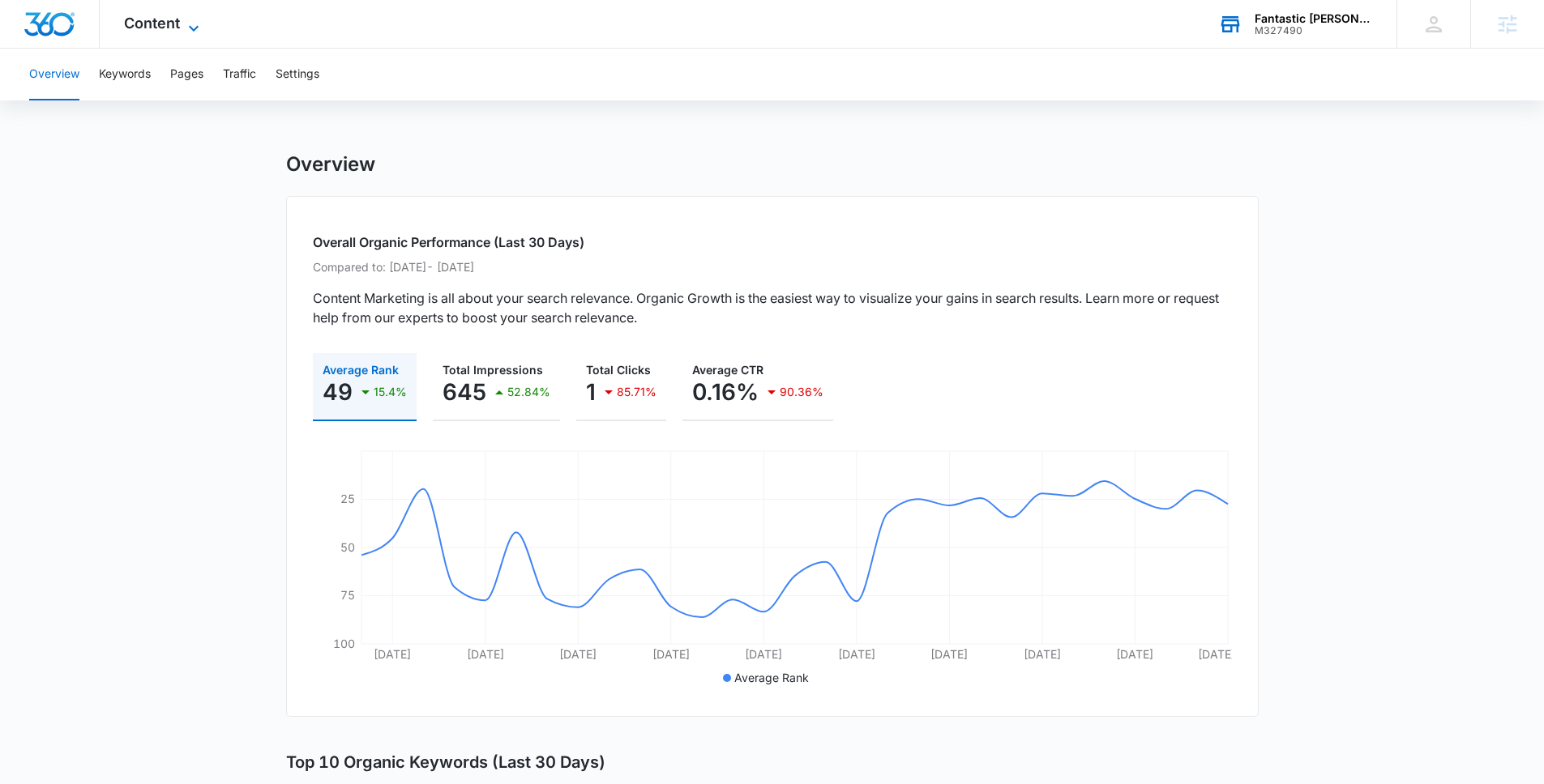
click at [200, 29] on icon at bounding box center [194, 28] width 19 height 19
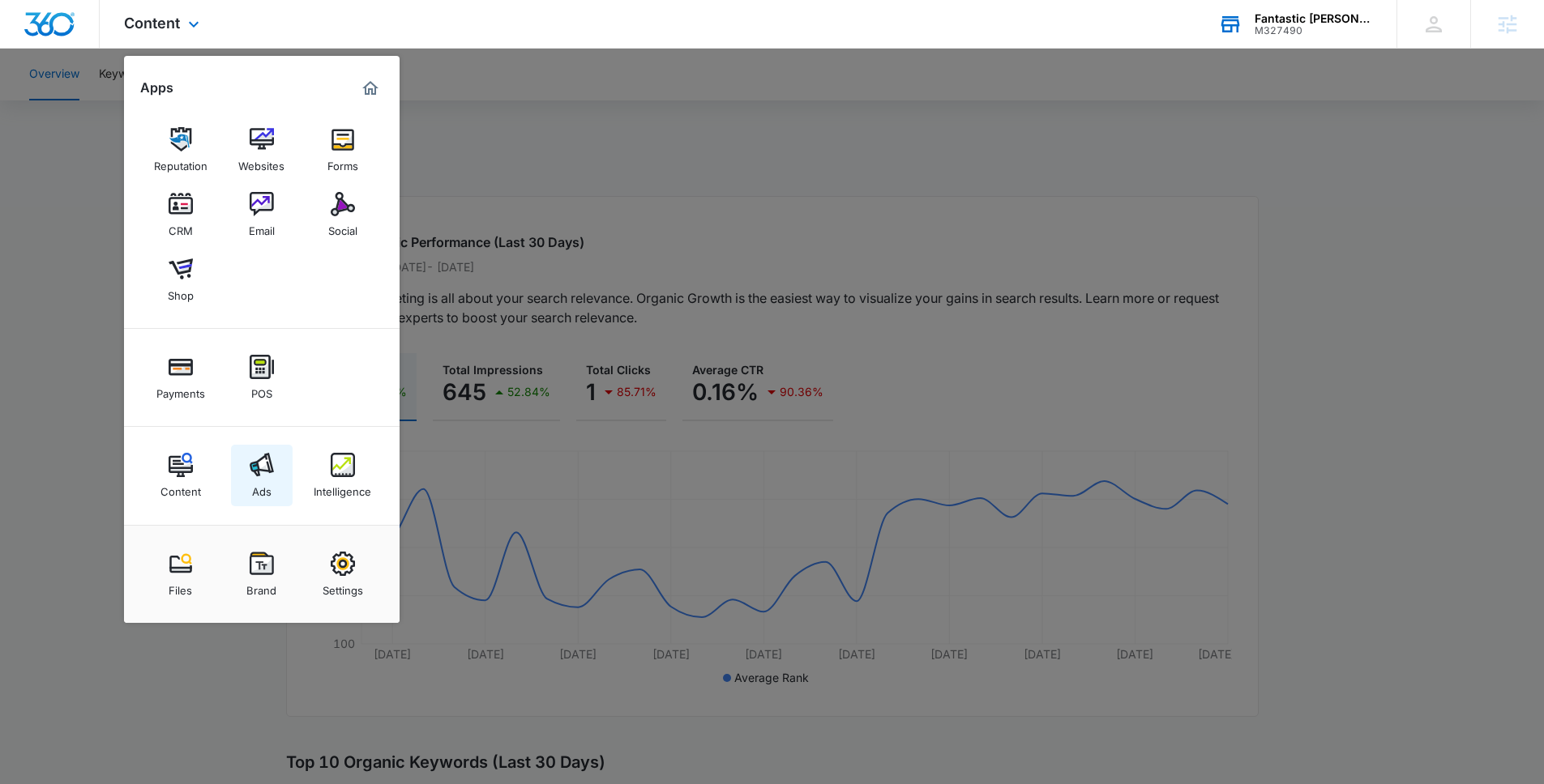
click at [266, 456] on img at bounding box center [262, 465] width 25 height 25
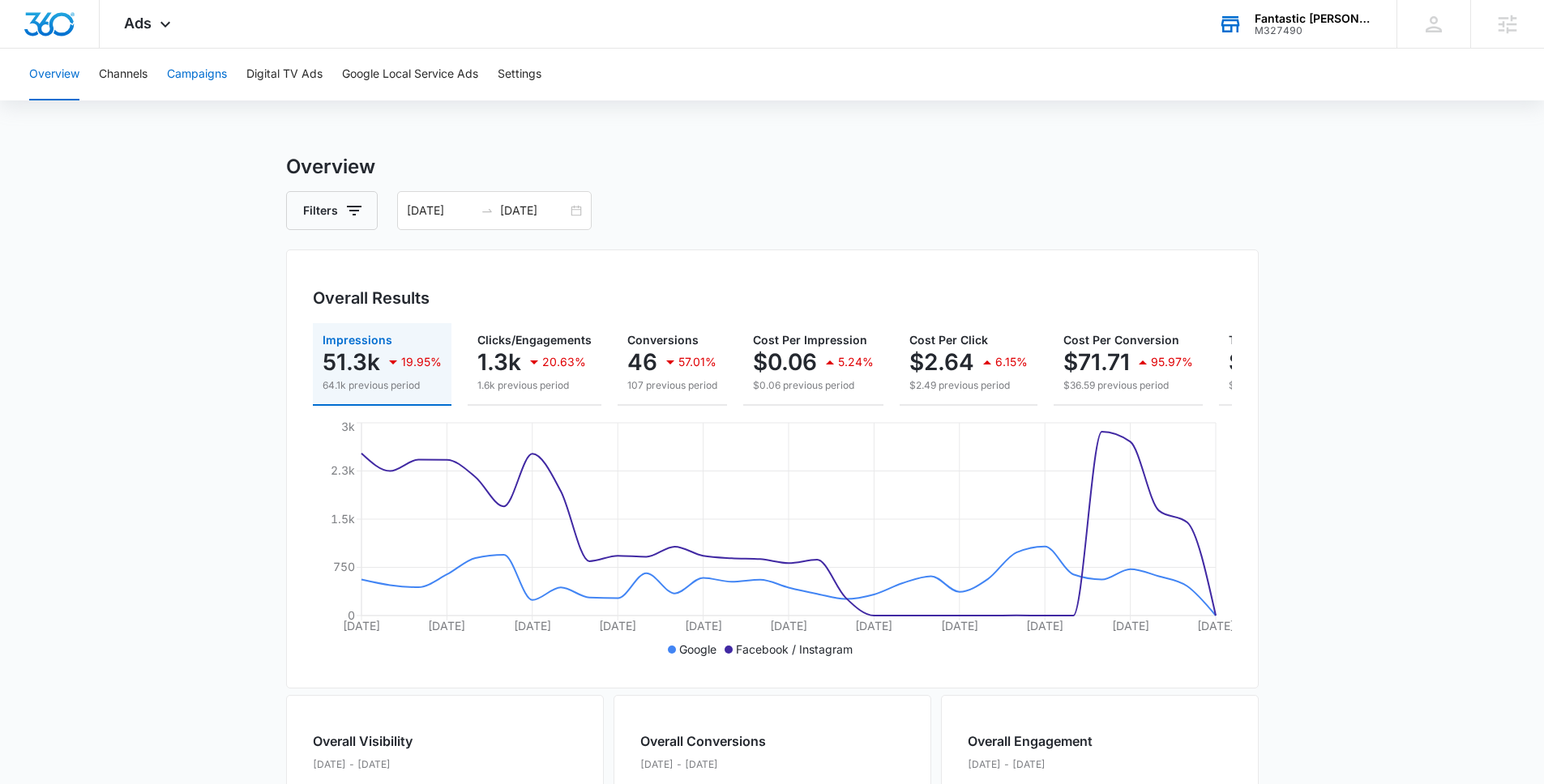
click at [184, 75] on button "Campaigns" at bounding box center [197, 74] width 60 height 52
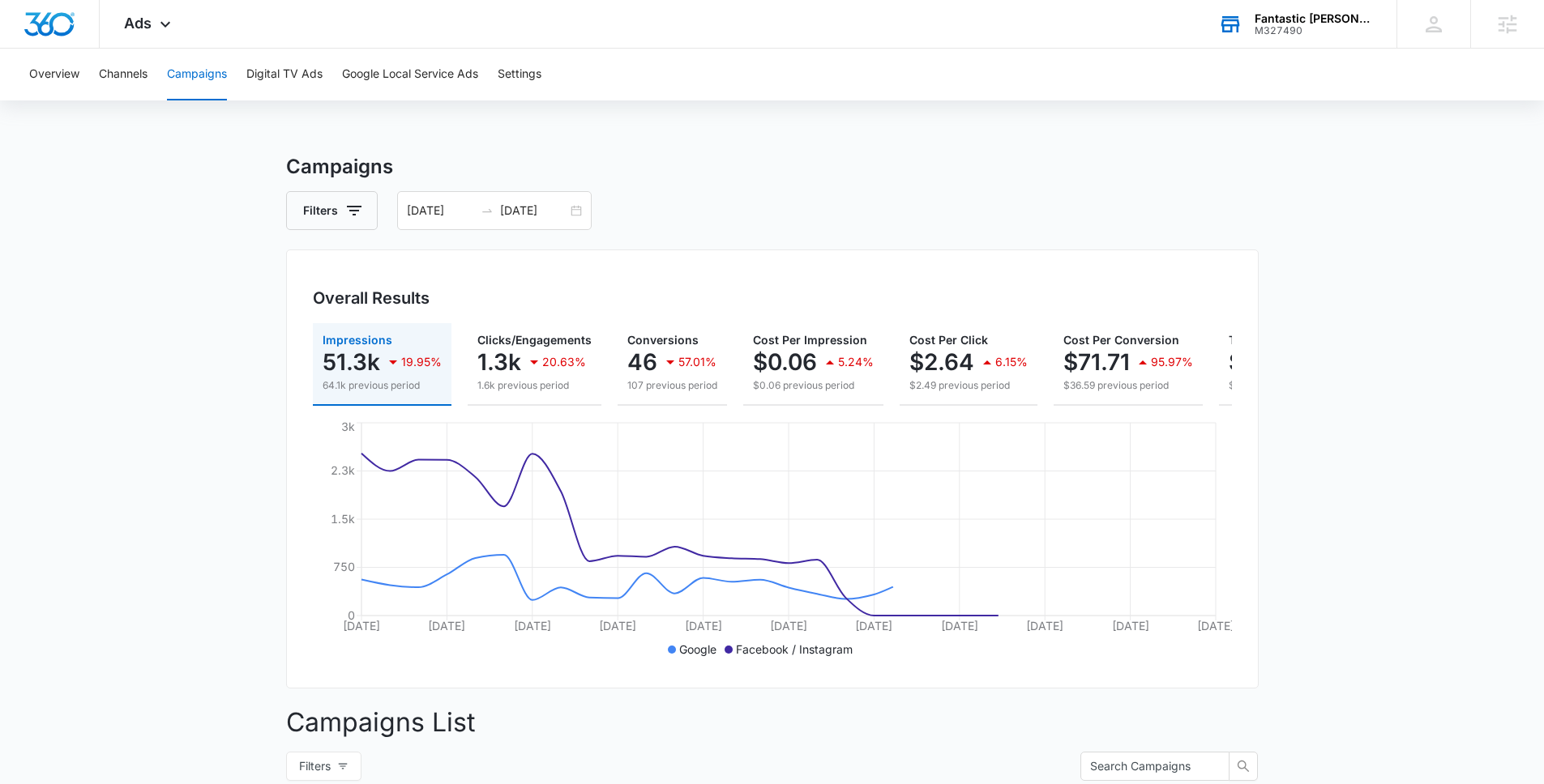
scroll to position [451, 0]
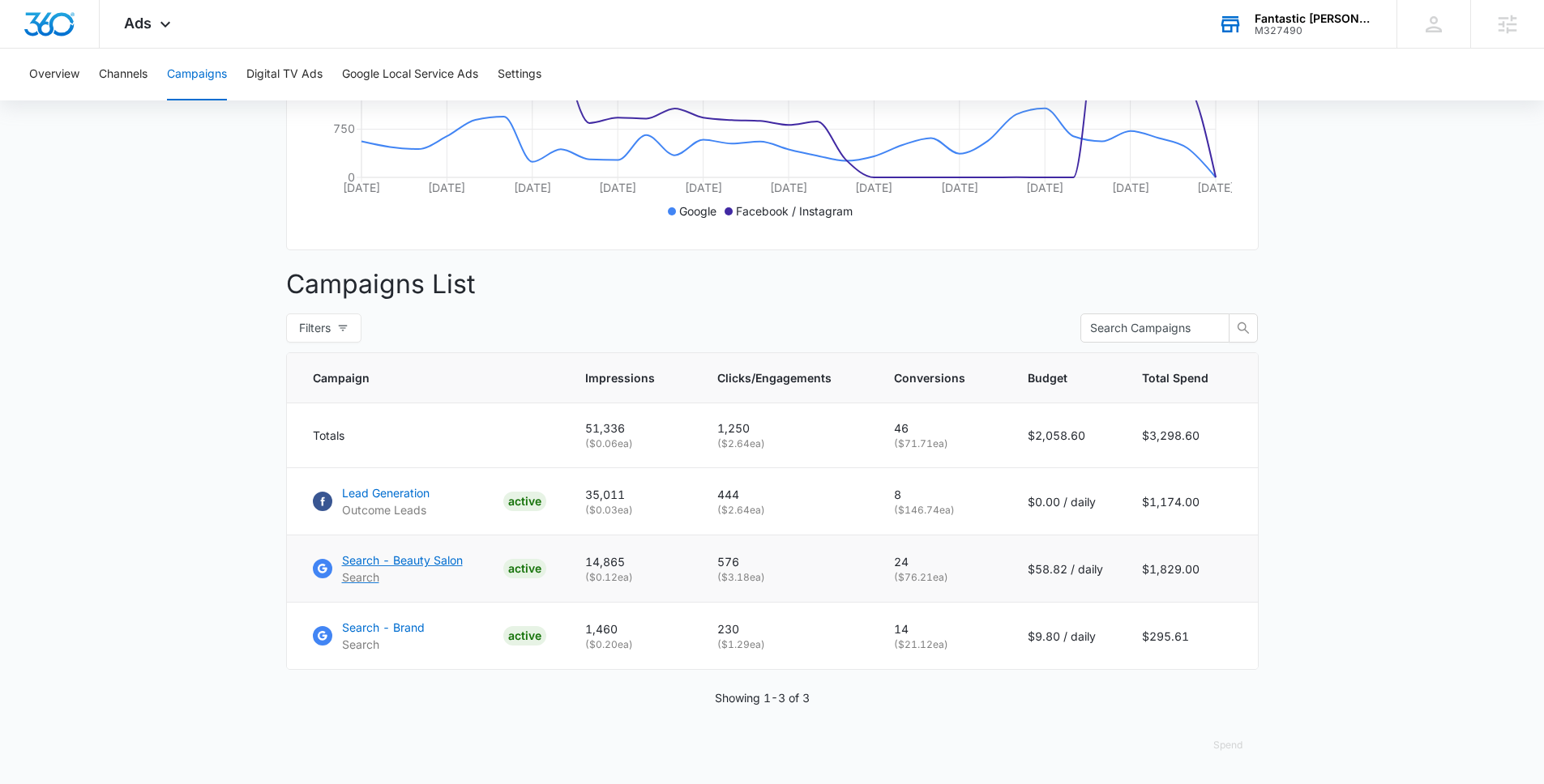
click at [365, 563] on p "Search - Beauty Salon" at bounding box center [402, 560] width 121 height 17
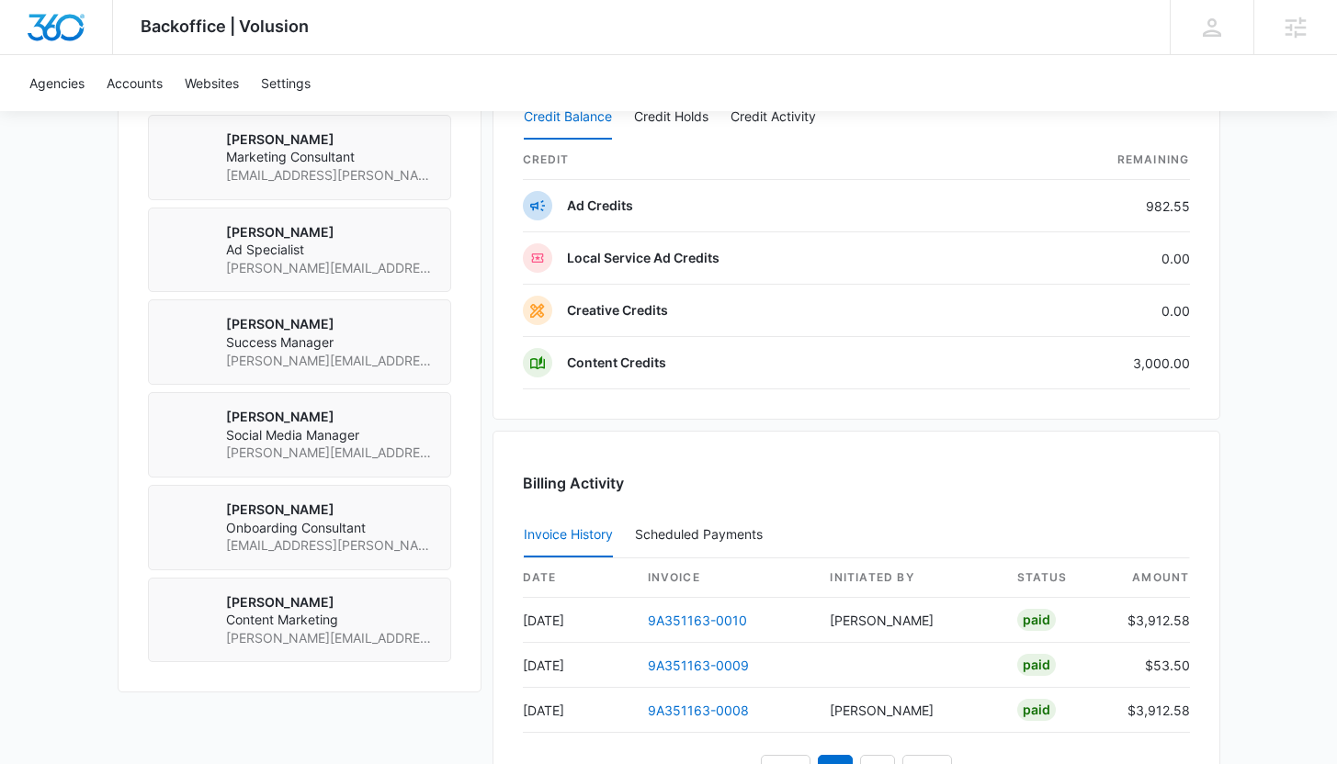
scroll to position [1686, 0]
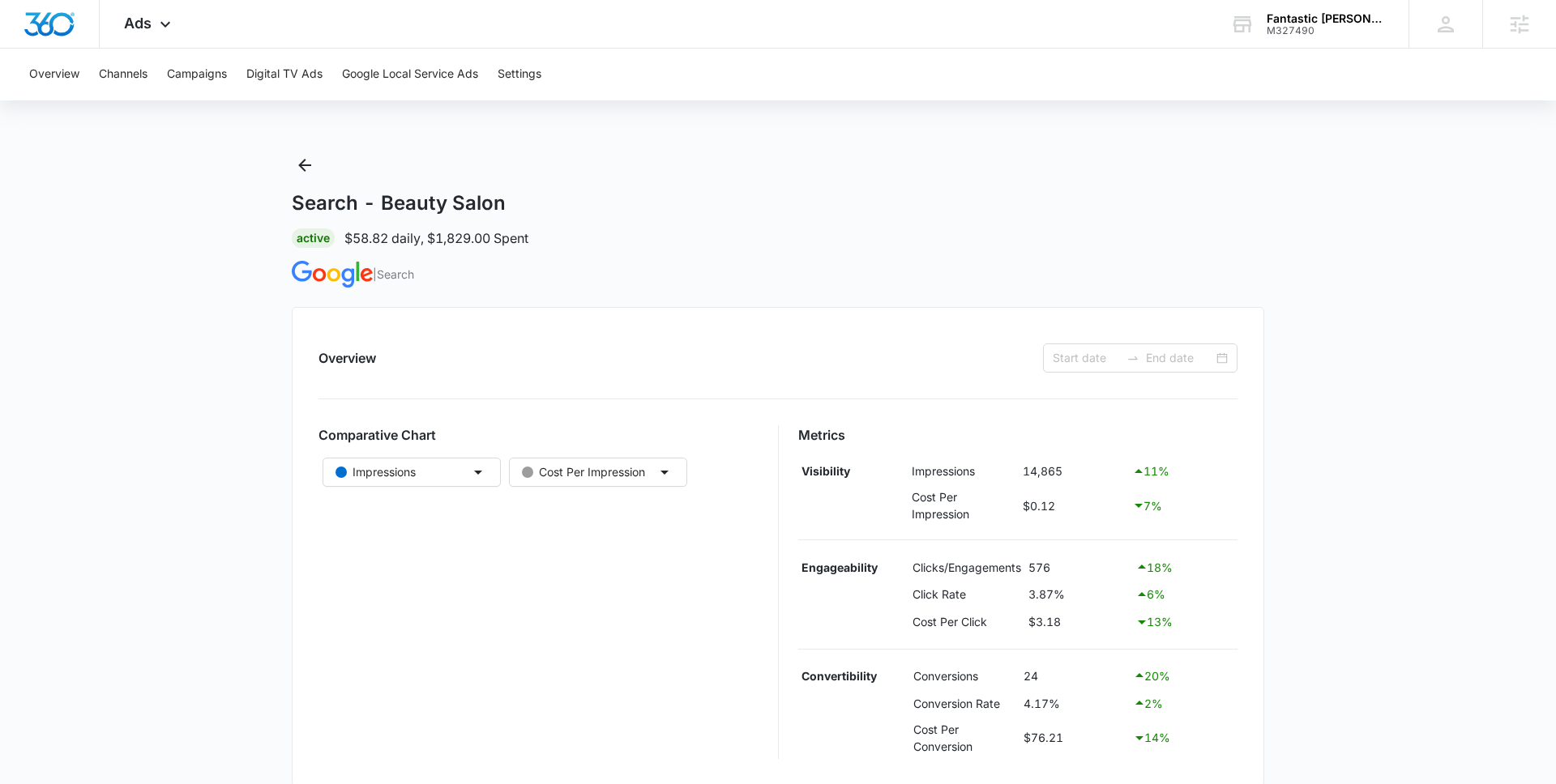
type input "[DATE]"
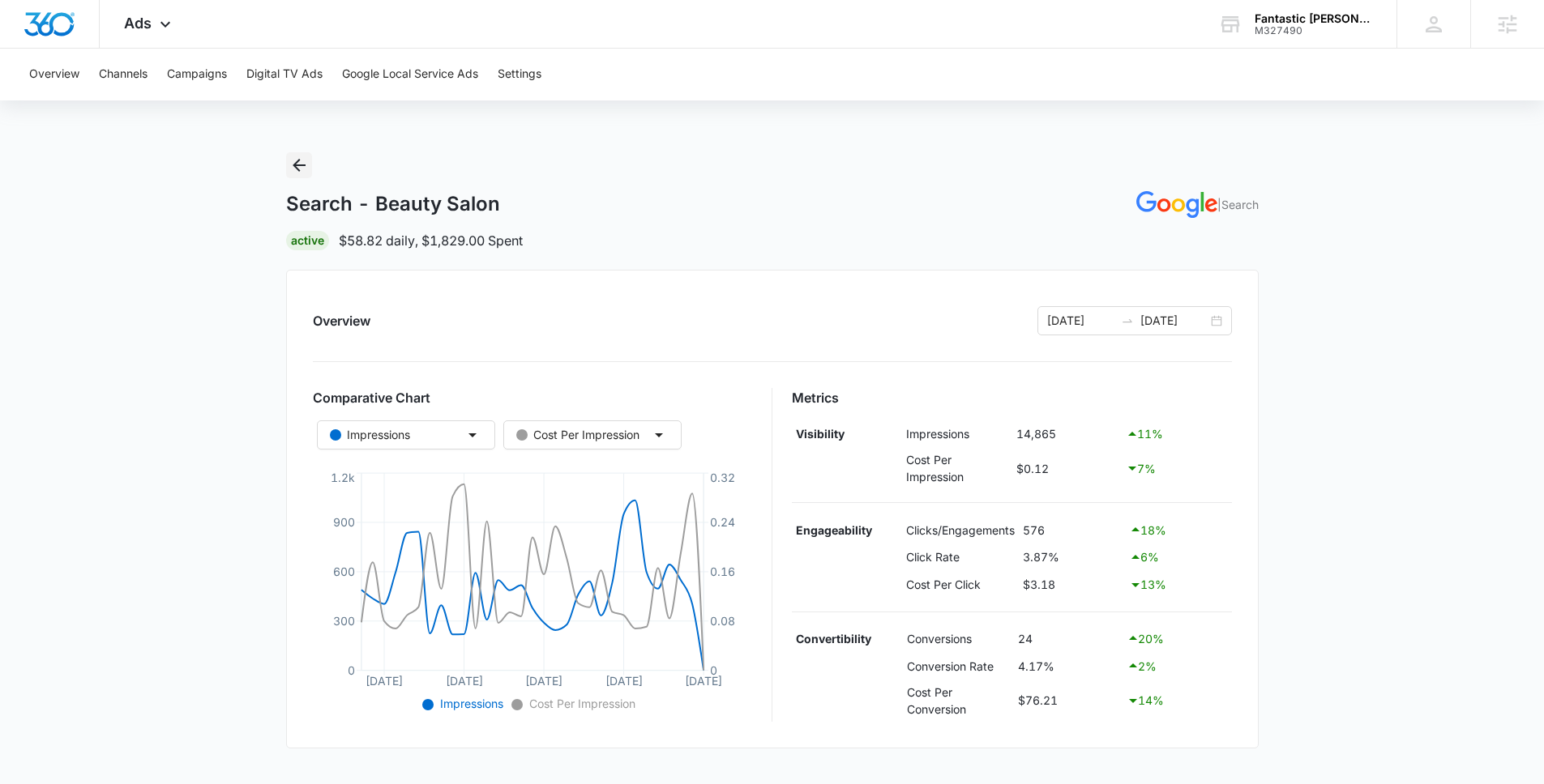
click at [298, 163] on icon "Back" at bounding box center [299, 165] width 19 height 19
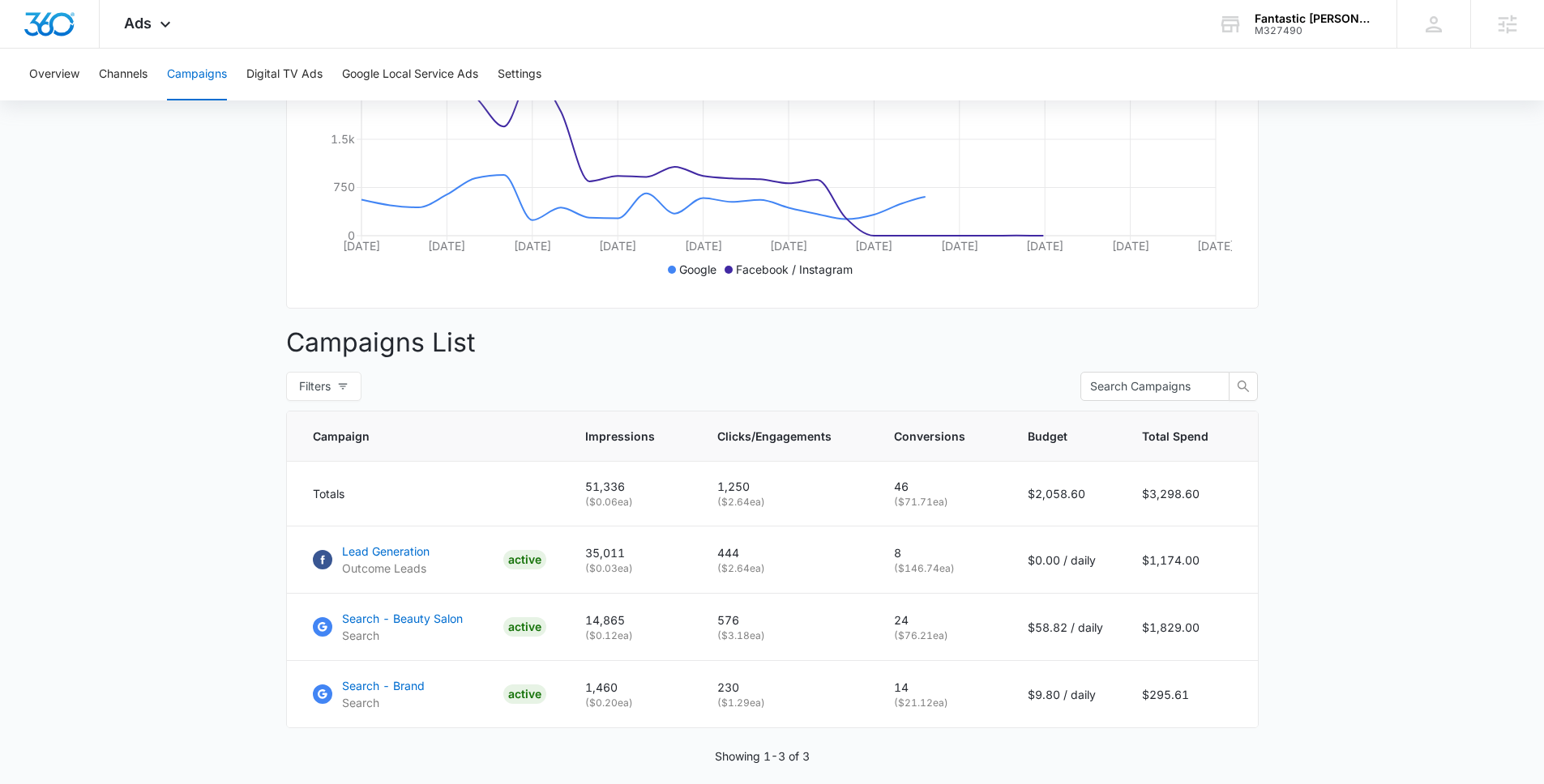
scroll to position [451, 0]
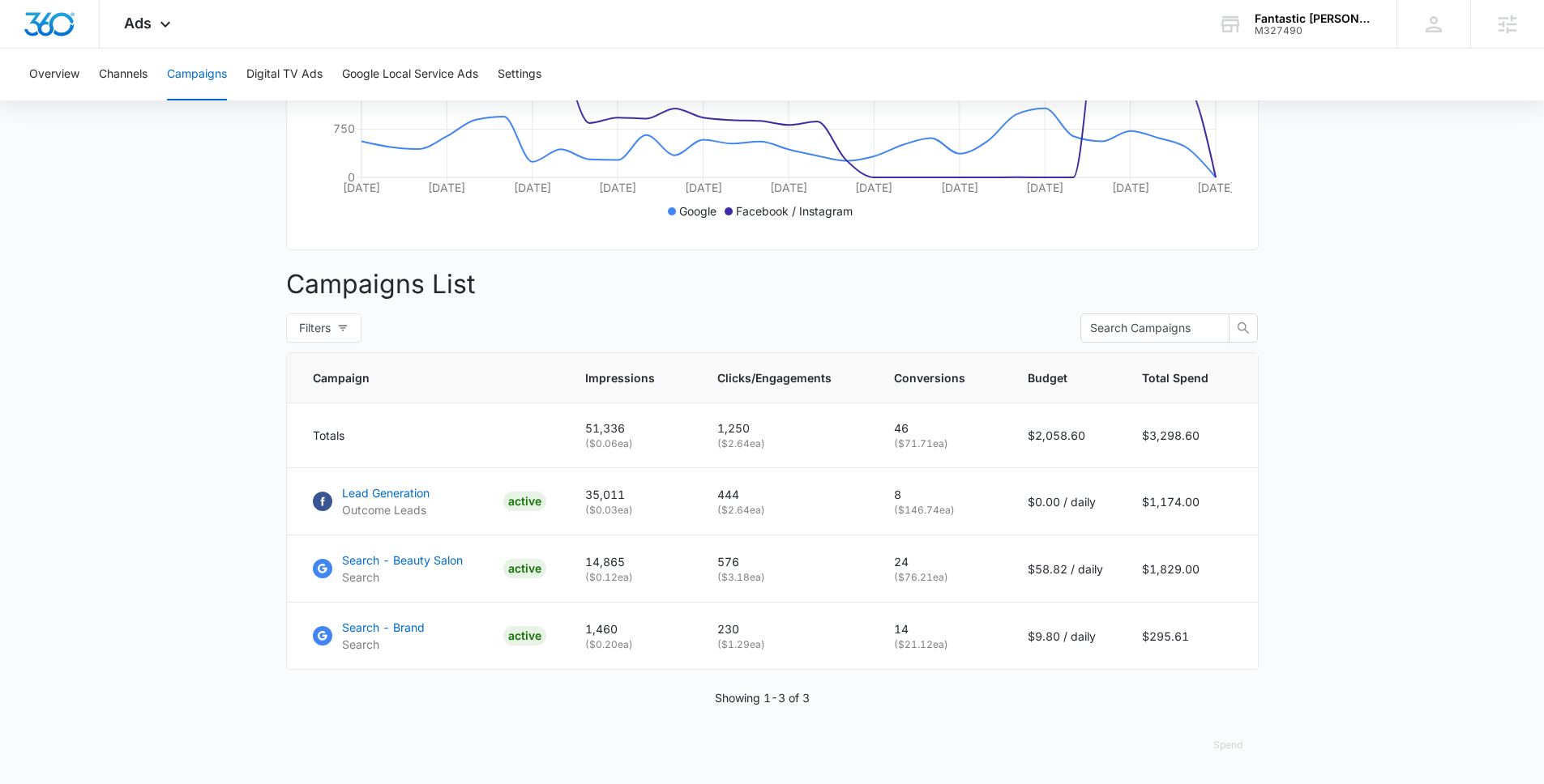
click at [212, 393] on main "Campaigns Filters [DATE] [DATE] Overall Results Impressions 51.3k 19.95% 64.1k …" at bounding box center [772, 249] width 1544 height 1070
click at [1272, 497] on main "Campaigns Filters 08/10/2025 09/09/2025 Overall Results Impressions 51.3k 19.95…" at bounding box center [772, 249] width 1544 height 1070
click at [273, 500] on main "Campaigns Filters 08/10/2025 09/09/2025 Overall Results Impressions 51.3k 19.95…" at bounding box center [772, 249] width 1544 height 1070
click at [403, 495] on p "Lead Generation" at bounding box center [386, 492] width 87 height 17
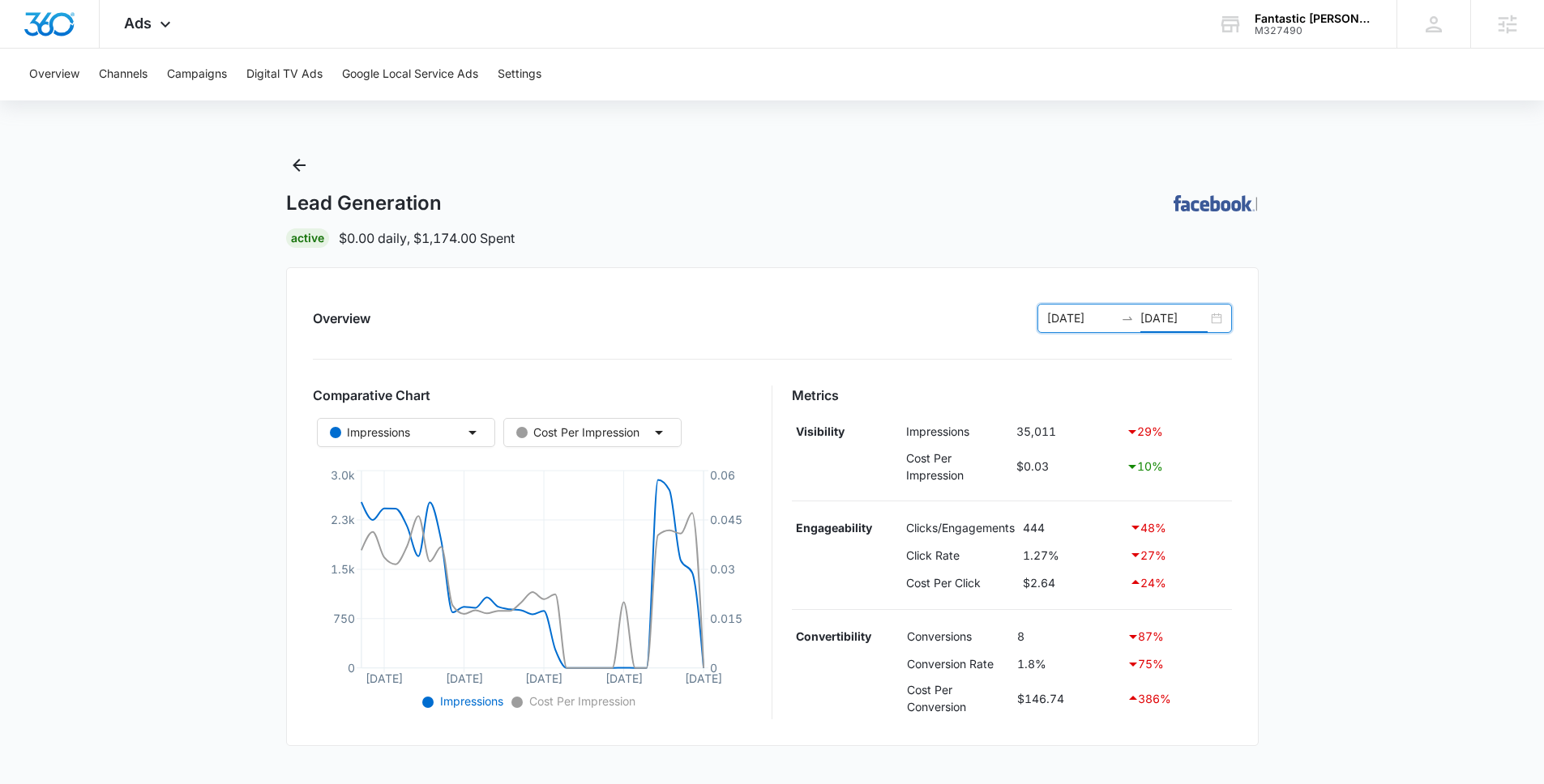
click at [1167, 323] on input "09/09/2025" at bounding box center [1173, 318] width 67 height 18
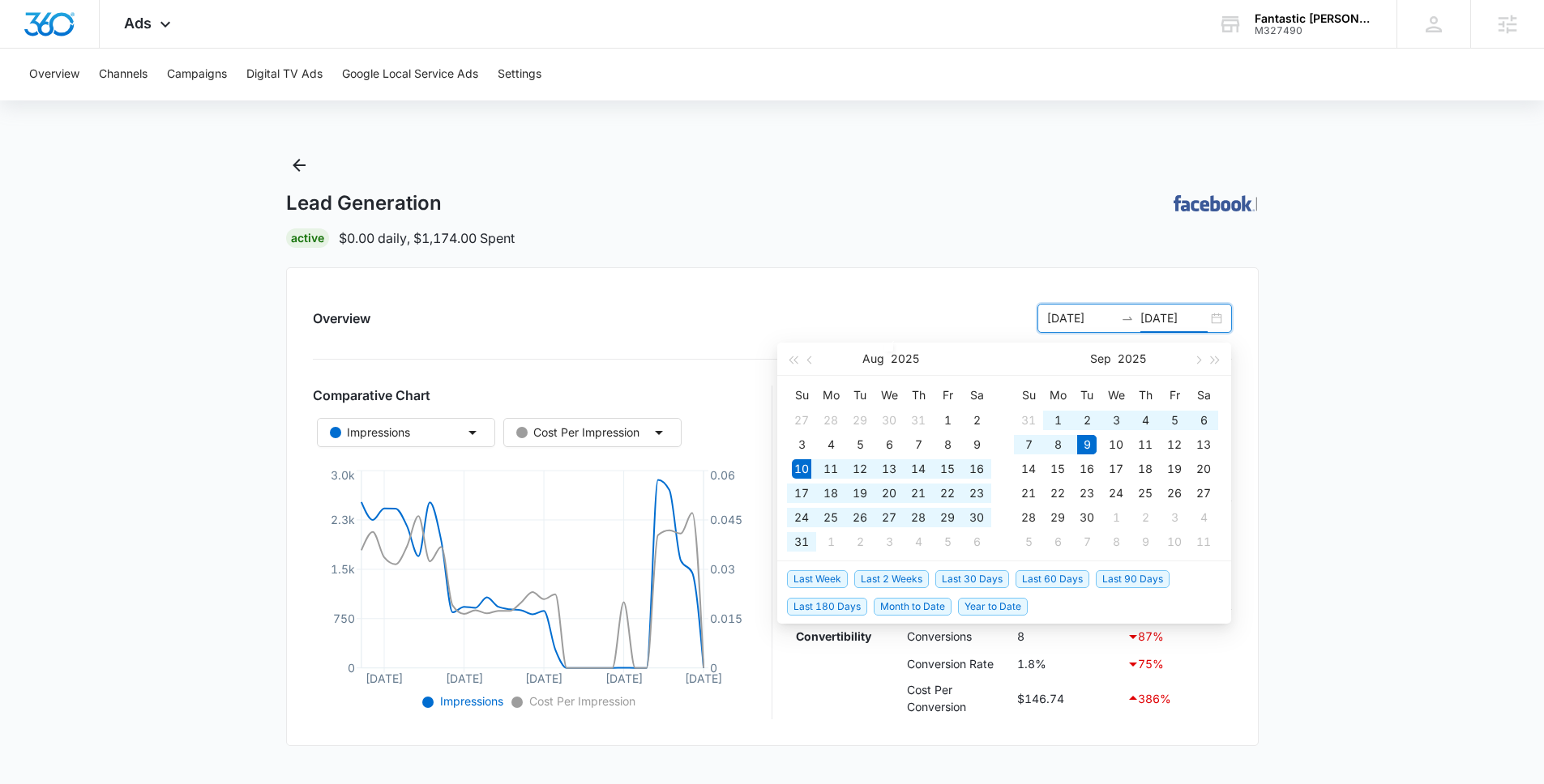
type input "09/09/2025"
click at [976, 582] on span "Last 30 Days" at bounding box center [972, 579] width 74 height 18
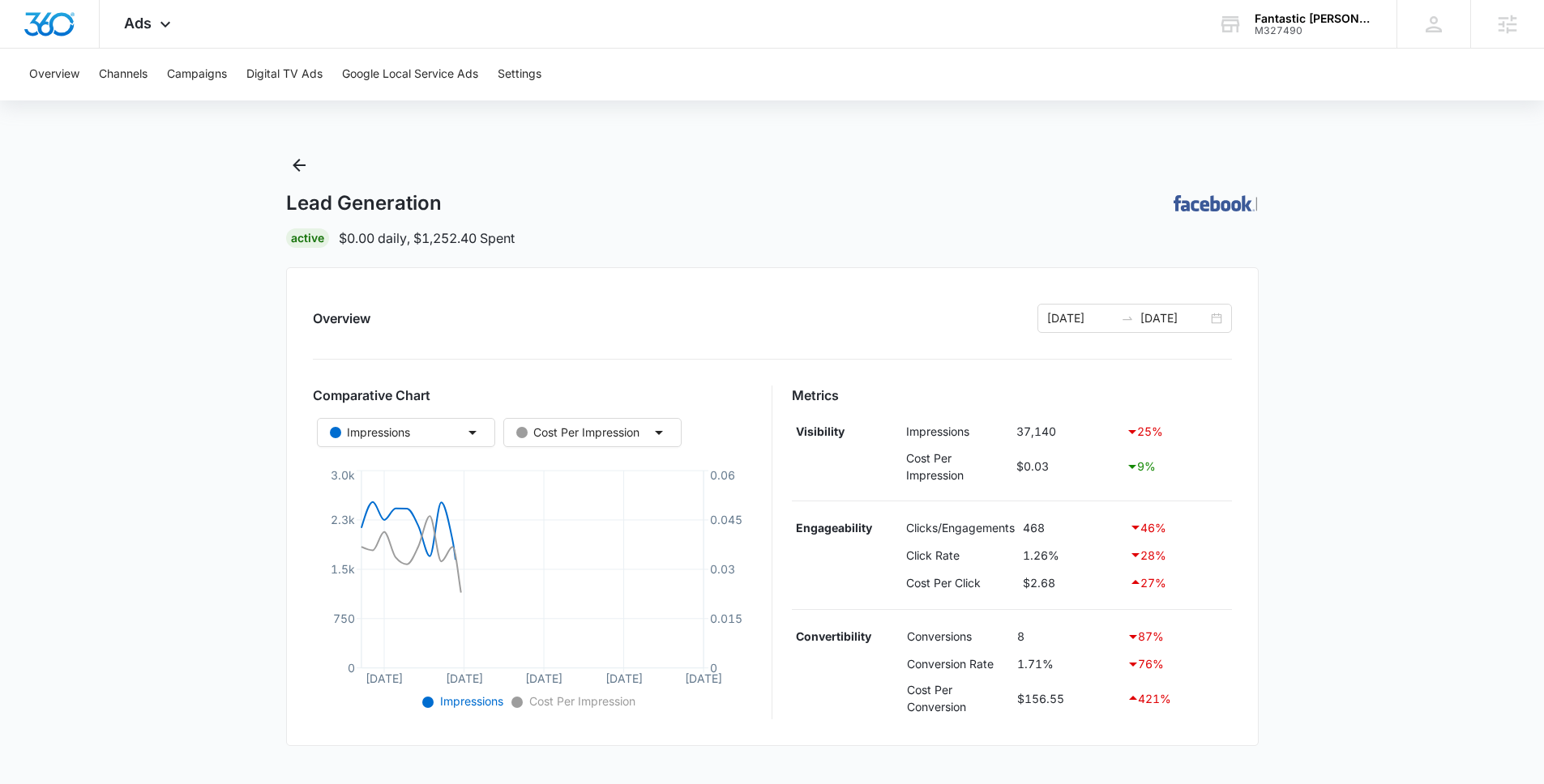
click at [671, 235] on div "Active $0.00 daily , $1,252.40 Spent" at bounding box center [772, 238] width 972 height 19
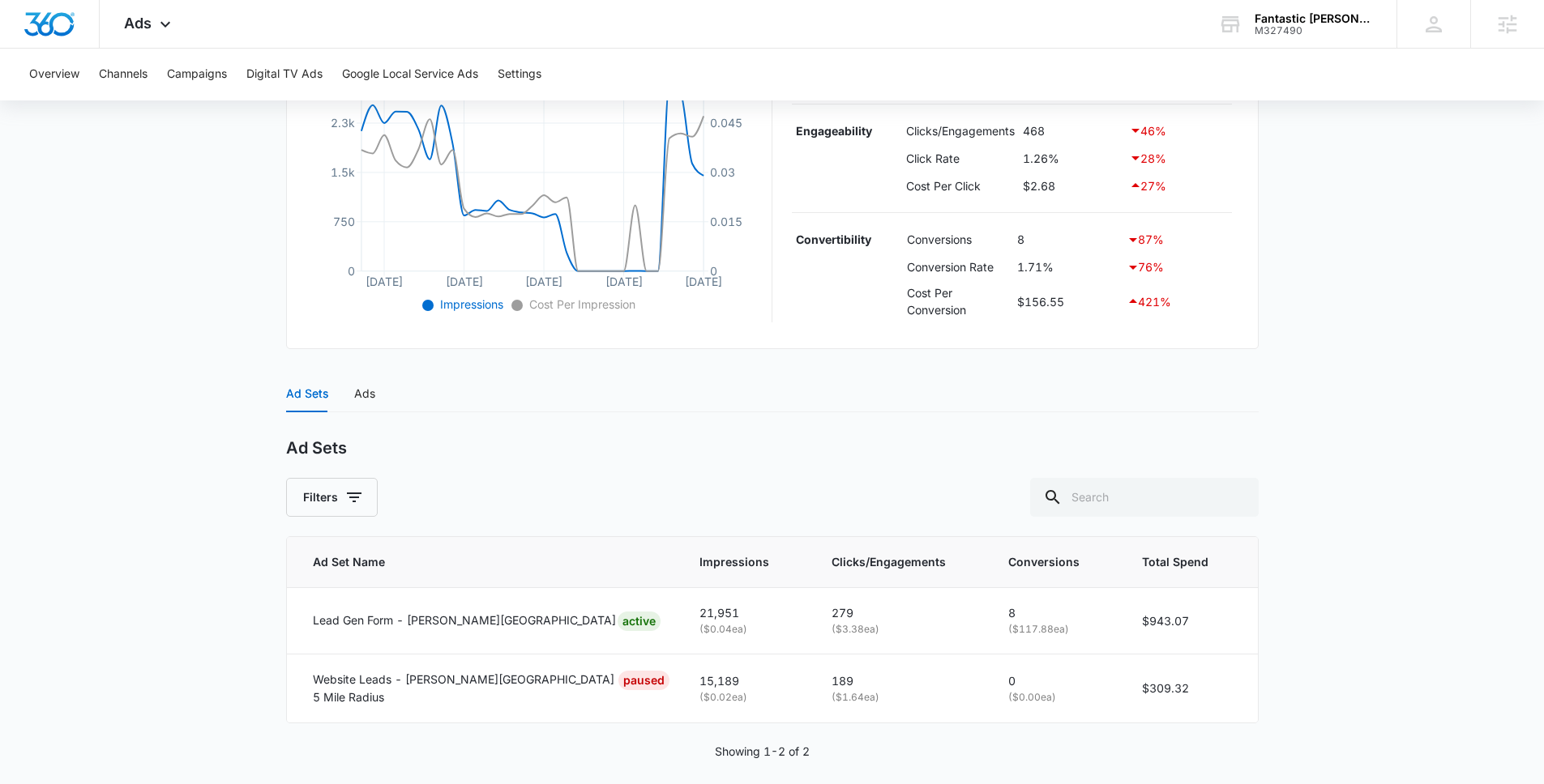
scroll to position [410, 0]
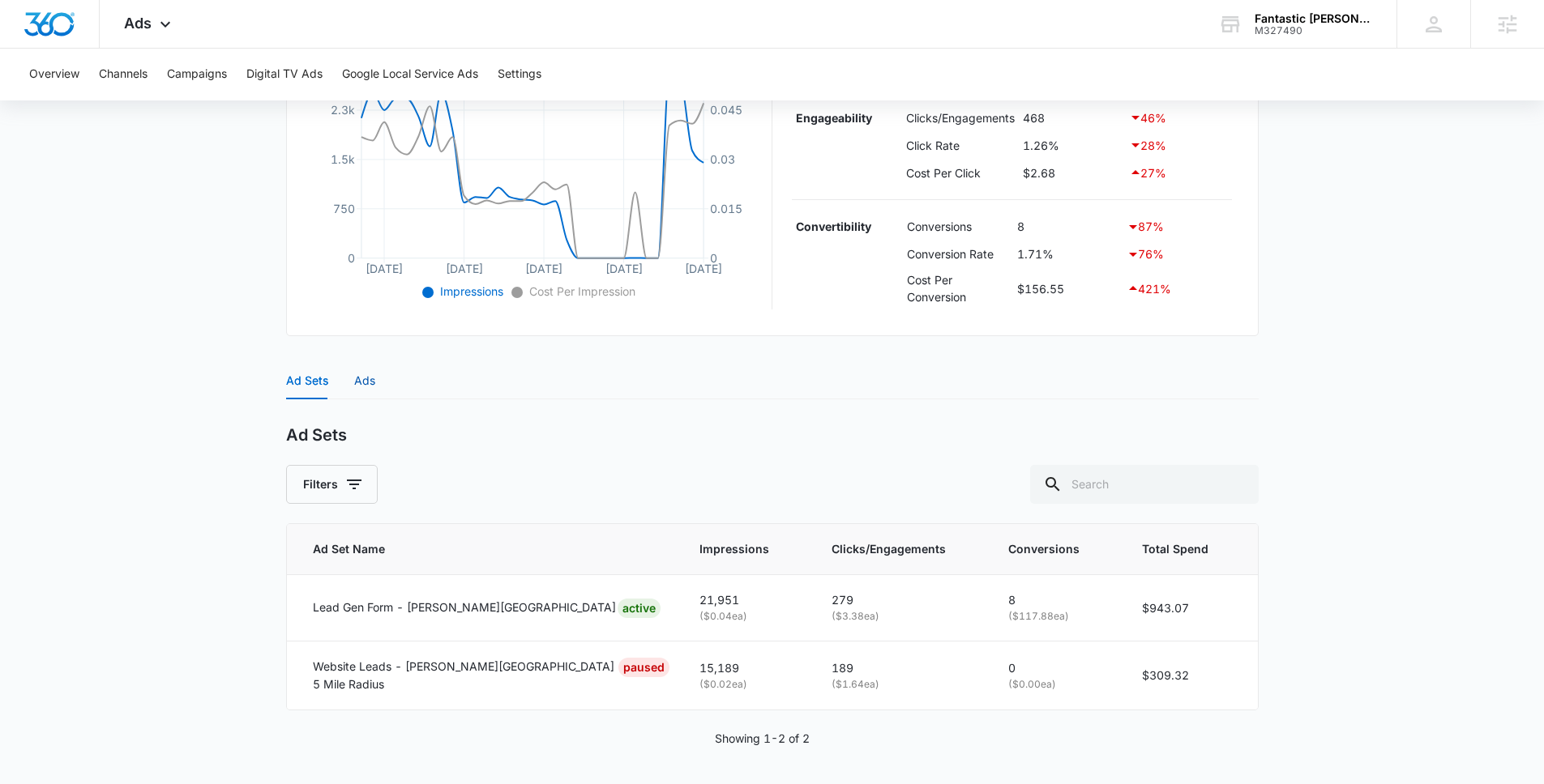
click at [364, 374] on div "Ads" at bounding box center [364, 381] width 21 height 18
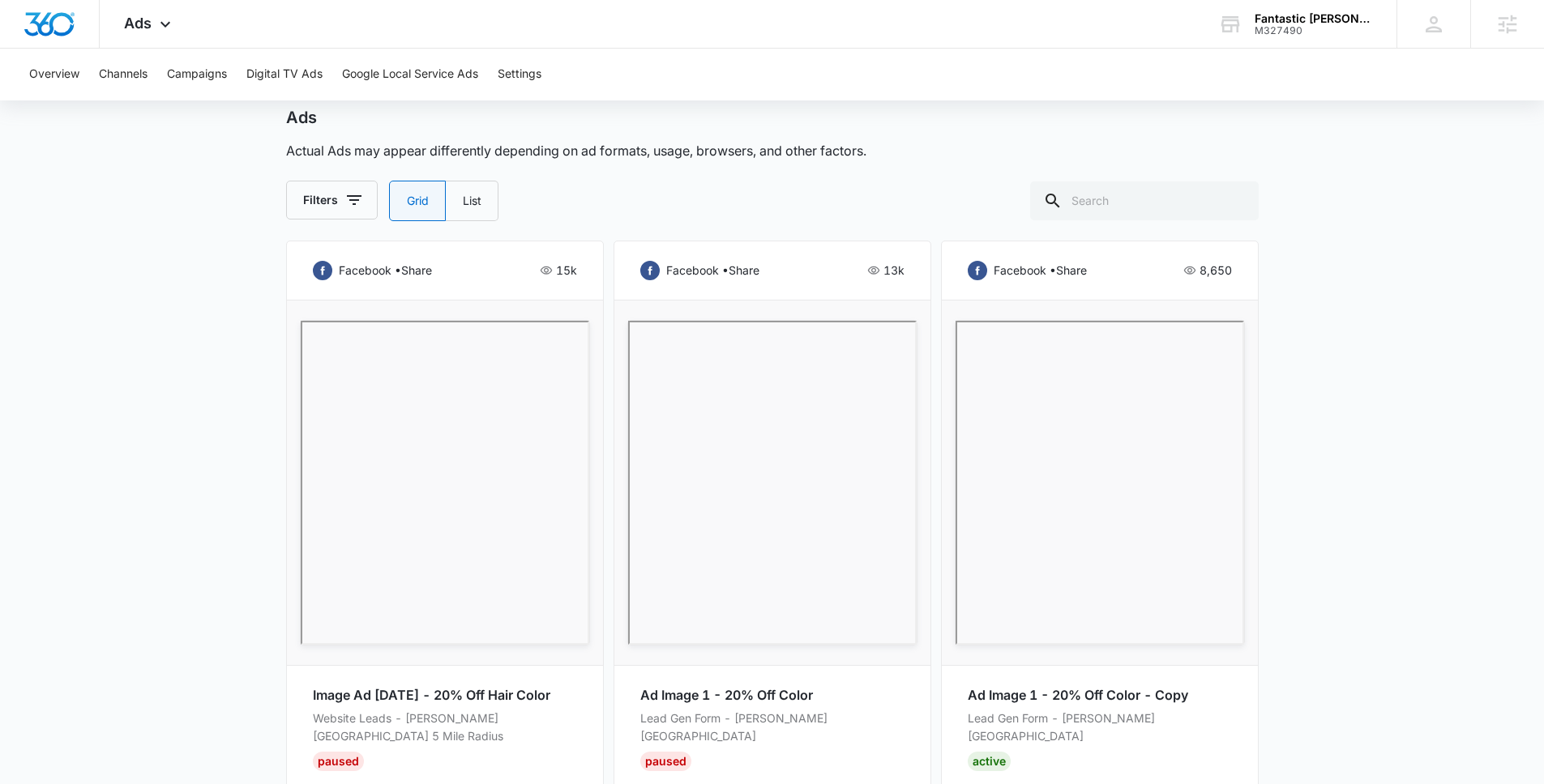
scroll to position [780, 0]
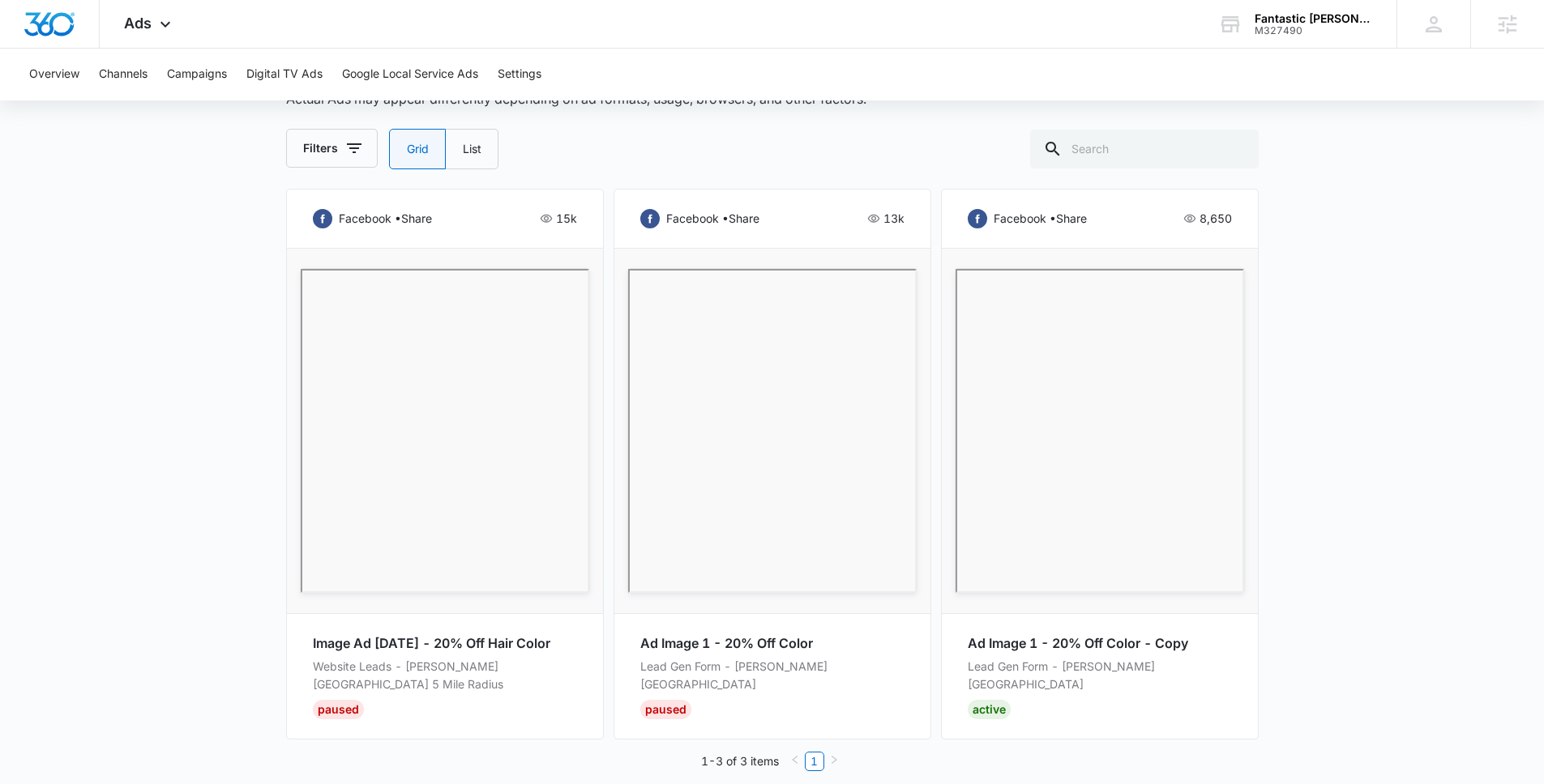
click at [231, 471] on main "Lead Generation | Active $0.00 daily , $1,252.40 Spent Overview 08/09/2025 09/0…" at bounding box center [772, 87] width 1544 height 1429
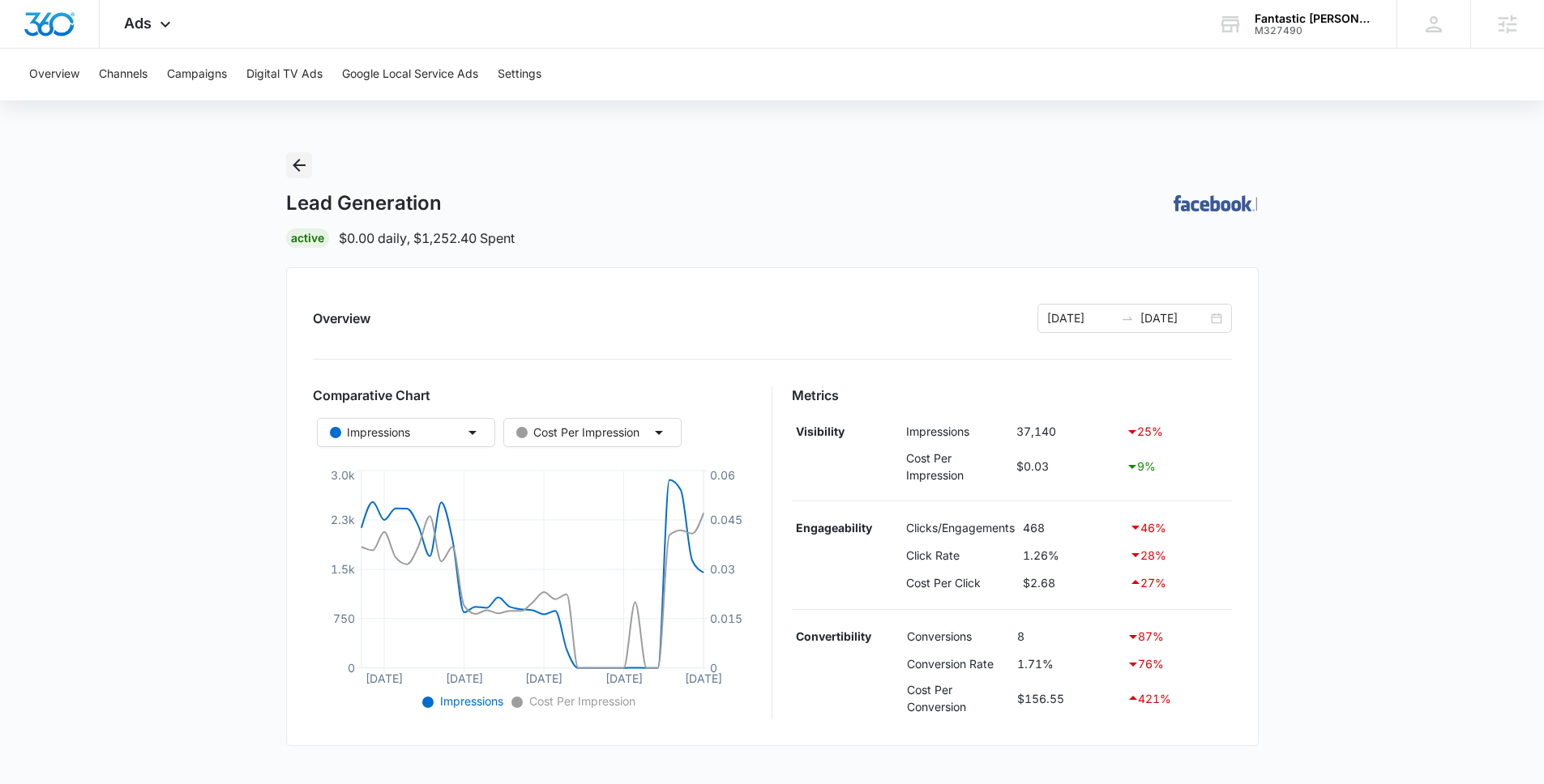
click at [292, 167] on icon "Back" at bounding box center [299, 165] width 19 height 19
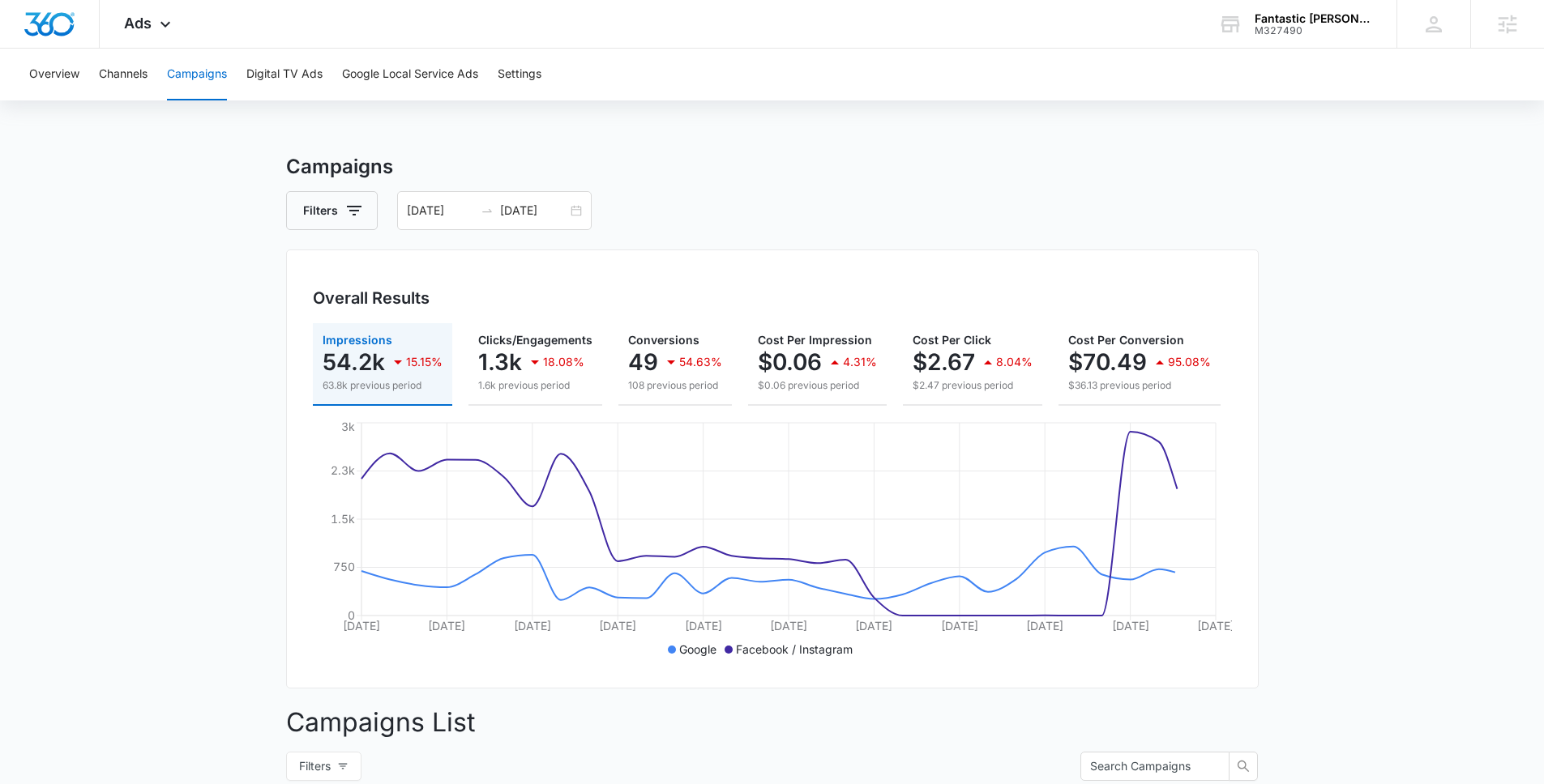
click at [228, 356] on main "Campaigns Filters [DATE] [DATE] Overall Results Impressions 54.2k 15.15% 63.8k …" at bounding box center [772, 687] width 1544 height 1070
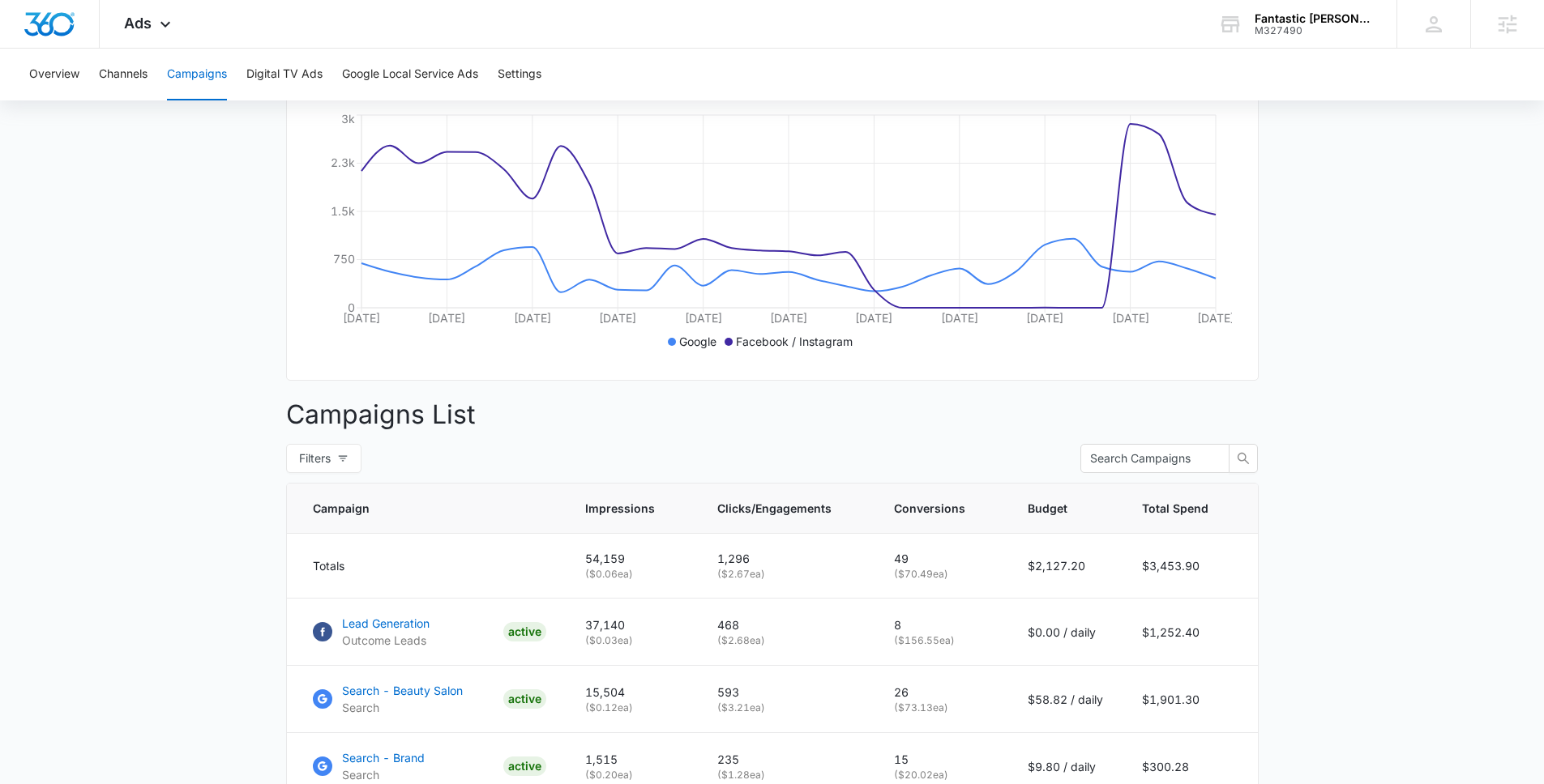
scroll to position [451, 0]
